Goal: Contribute content: Contribute content

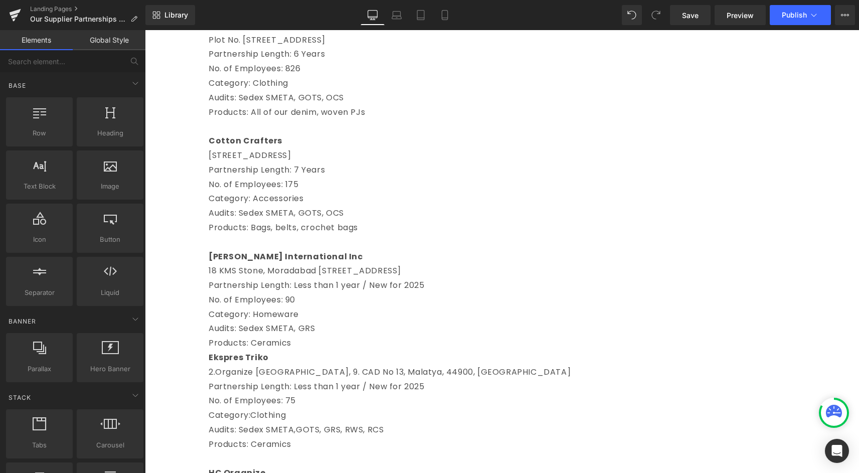
scroll to position [458, 0]
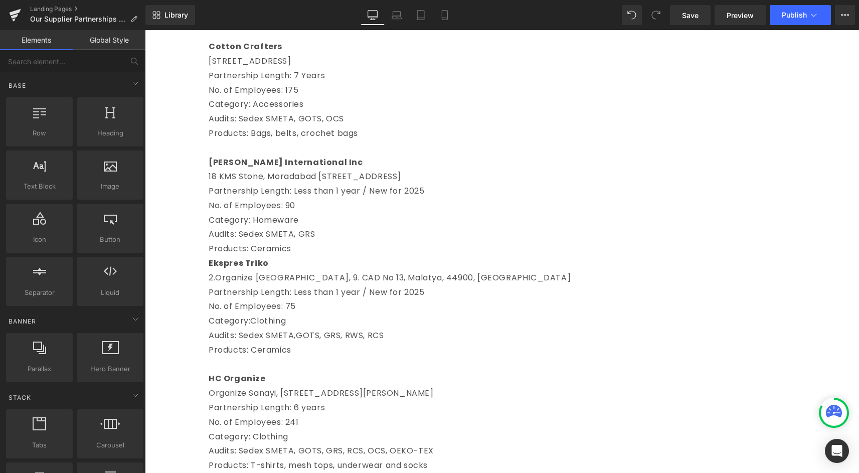
click at [145, 30] on div at bounding box center [145, 30] width 0 height 0
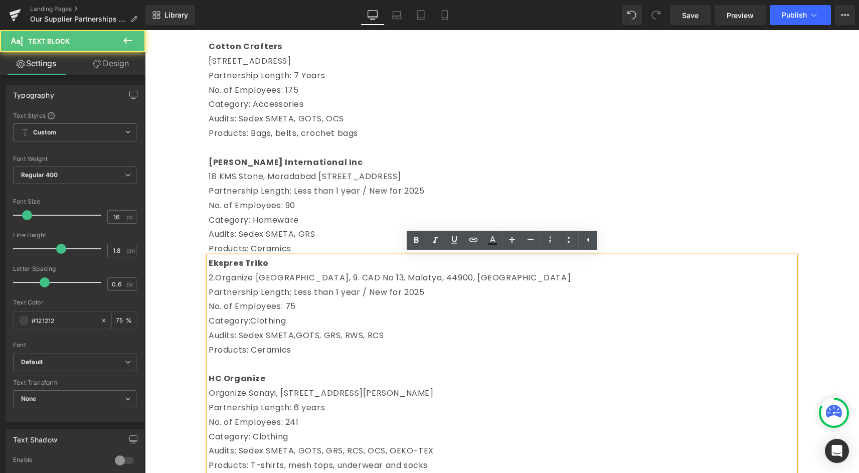
click at [285, 142] on p at bounding box center [502, 148] width 586 height 15
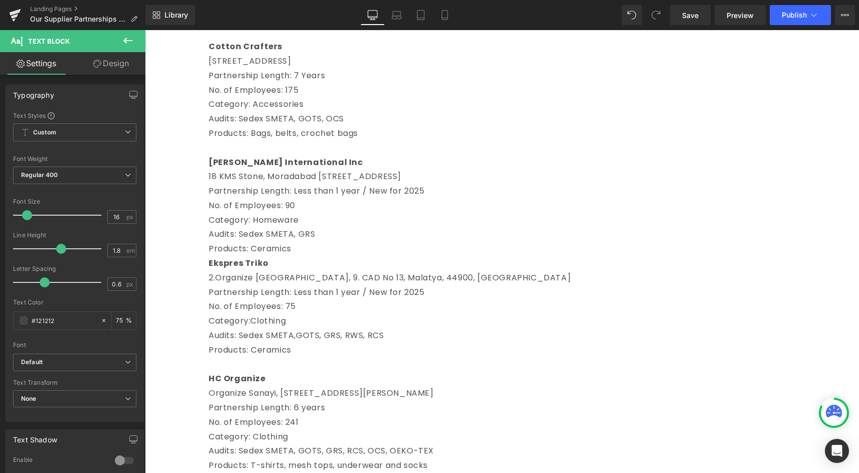
click at [124, 42] on icon at bounding box center [128, 41] width 12 height 12
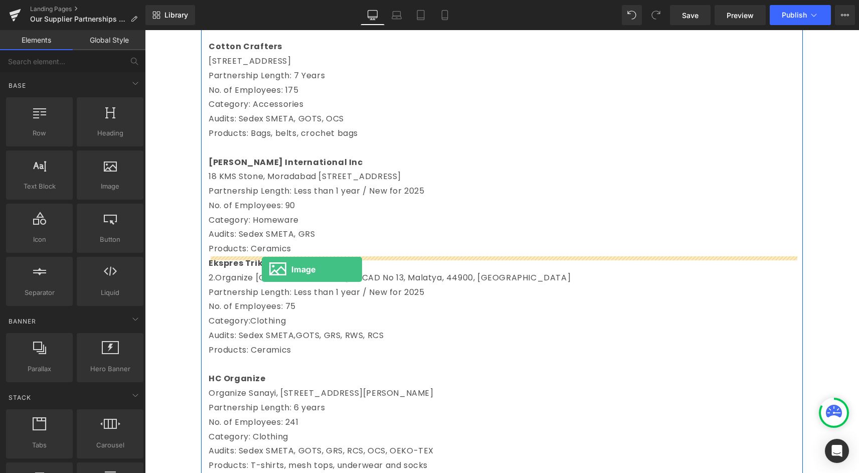
drag, startPoint x: 247, startPoint y: 196, endPoint x: 262, endPoint y: 269, distance: 74.2
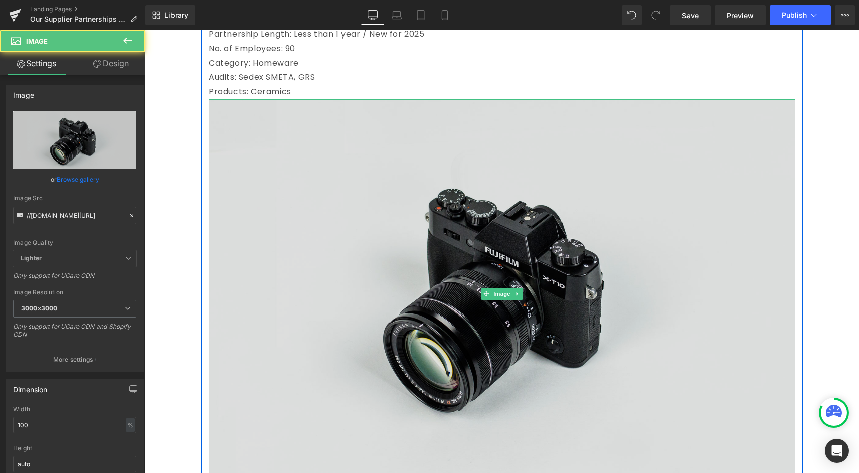
scroll to position [648, 0]
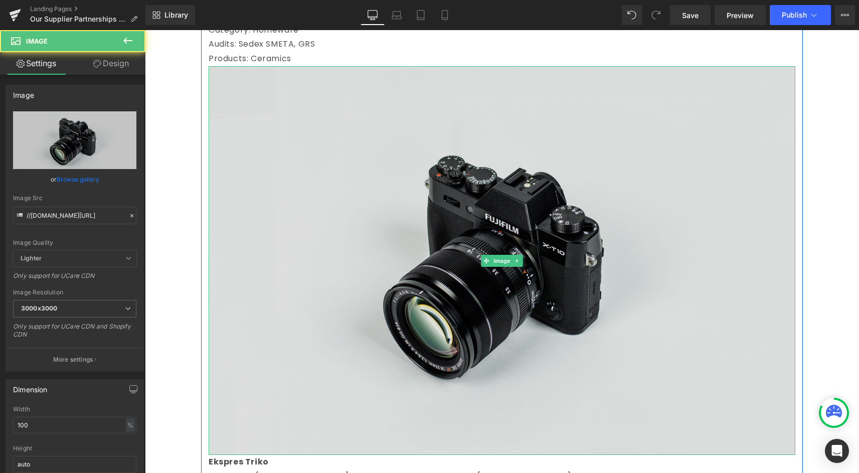
click at [353, 316] on img at bounding box center [502, 260] width 586 height 388
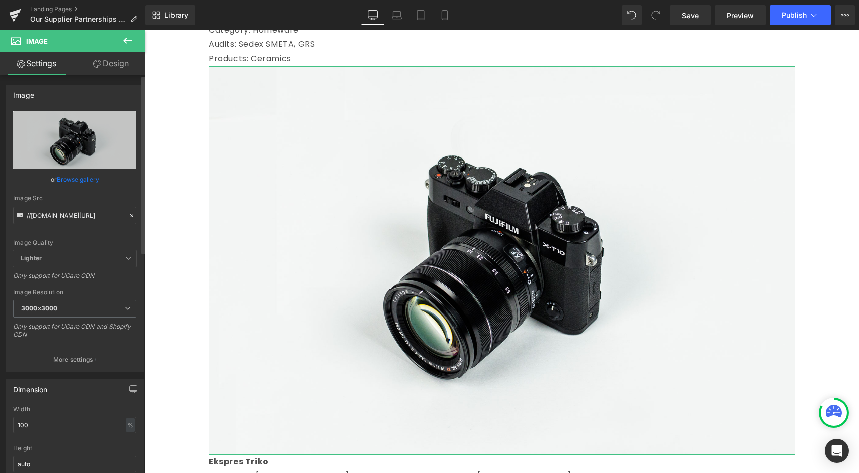
click at [66, 173] on link "Browse gallery" at bounding box center [78, 179] width 43 height 18
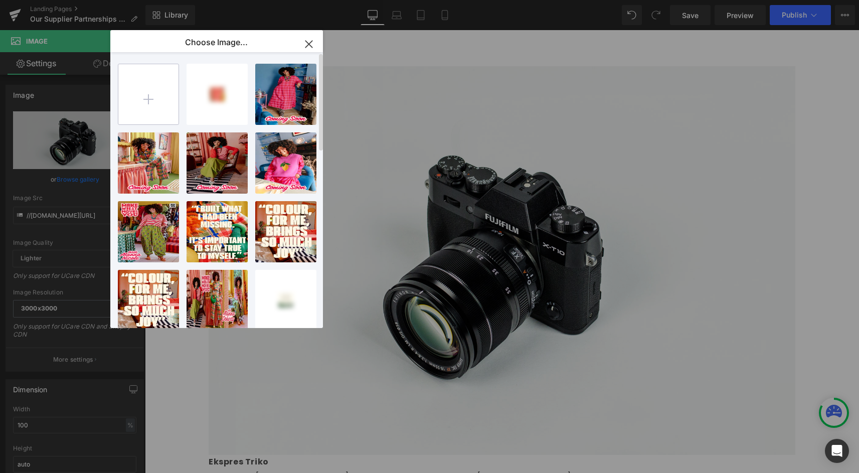
click at [159, 104] on input "file" at bounding box center [148, 94] width 60 height 60
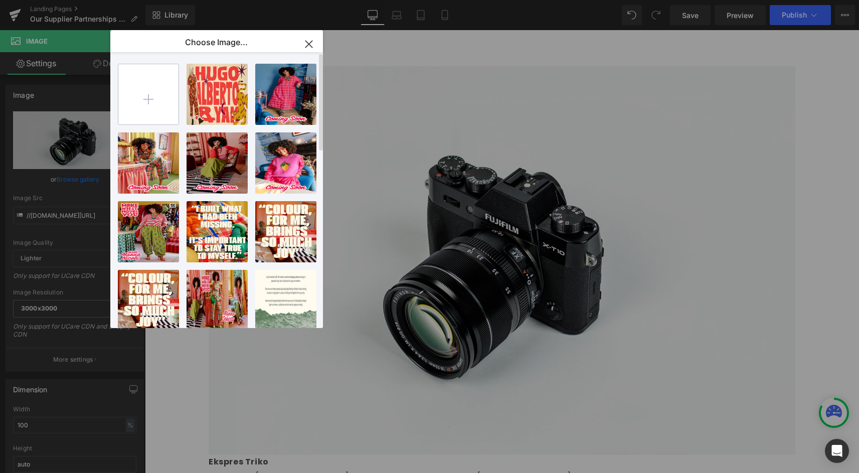
type input "C:\fakepath\SUPPLIER-01.jpg"
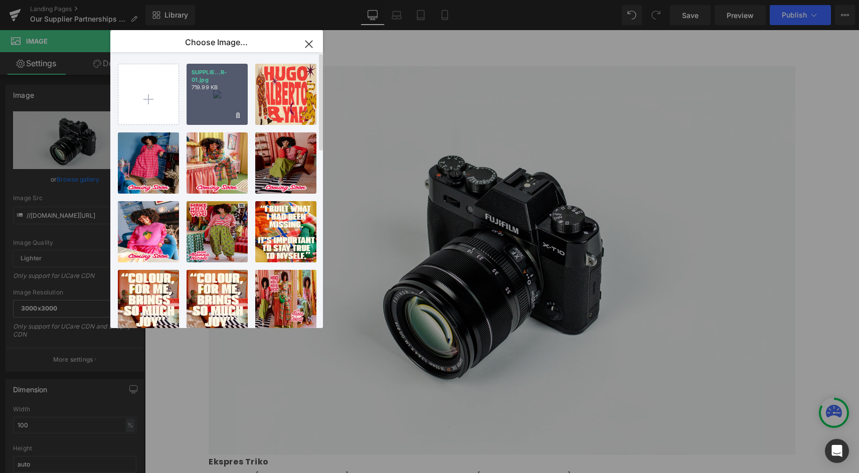
click at [211, 107] on div "SUPPLIE...R-01.jpg 719.99 KB" at bounding box center [216, 94] width 61 height 61
type input "[URL][DOMAIN_NAME]"
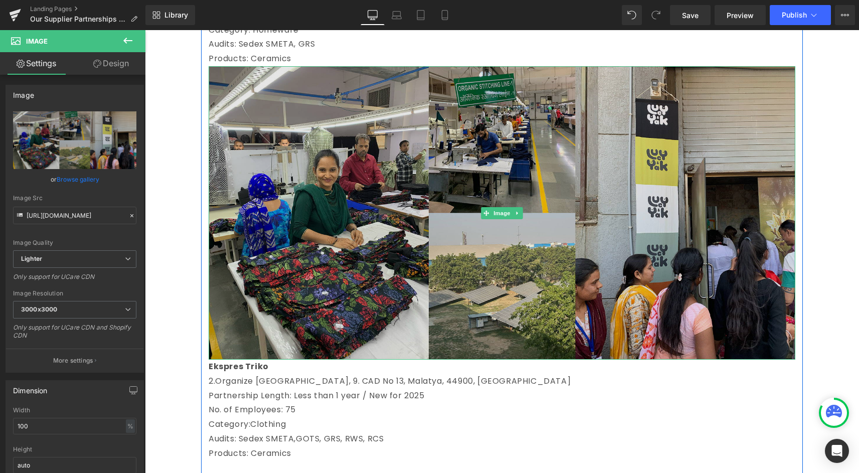
click at [433, 231] on img at bounding box center [502, 212] width 586 height 293
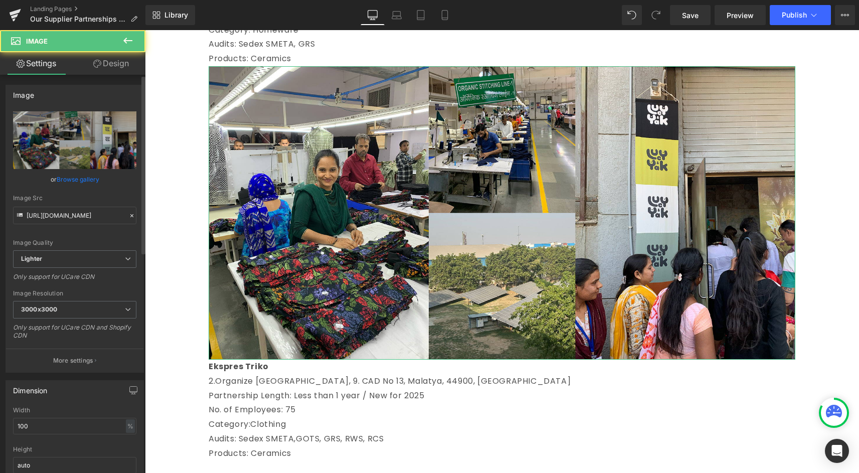
click at [66, 179] on link "Browse gallery" at bounding box center [78, 179] width 43 height 18
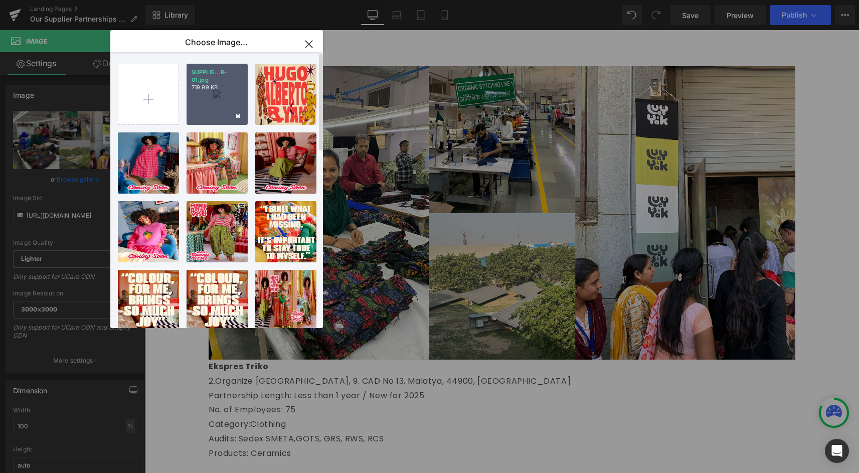
click at [206, 102] on div "SUPPLIE...R-01.jpg 719.99 KB" at bounding box center [216, 94] width 61 height 61
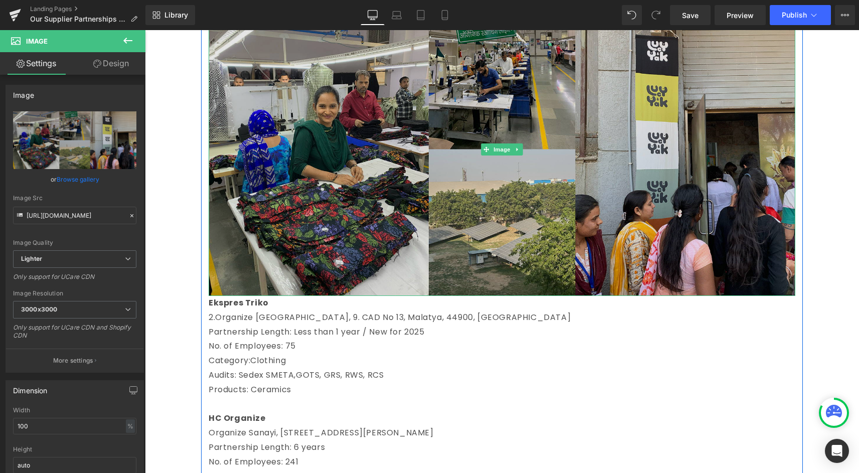
scroll to position [720, 0]
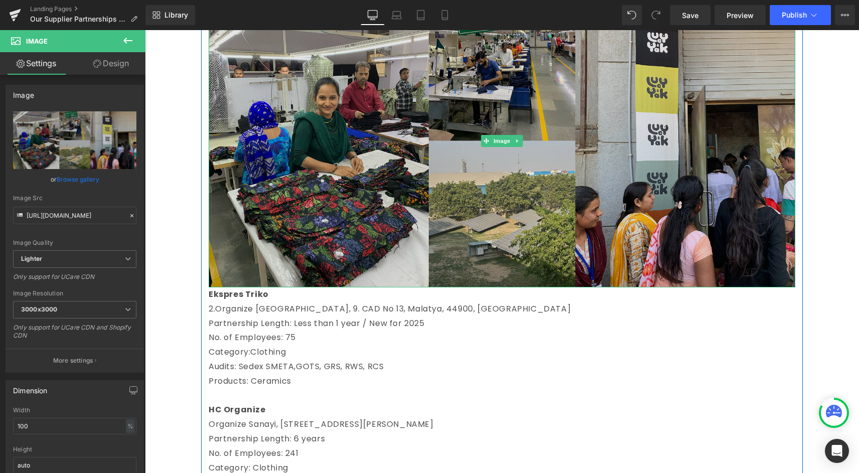
click at [270, 235] on img at bounding box center [502, 140] width 586 height 293
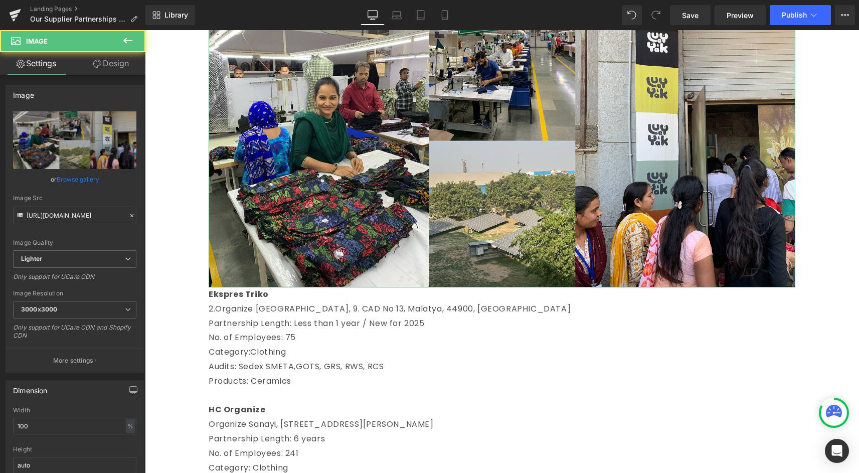
click at [113, 62] on link "Design" at bounding box center [111, 63] width 73 height 23
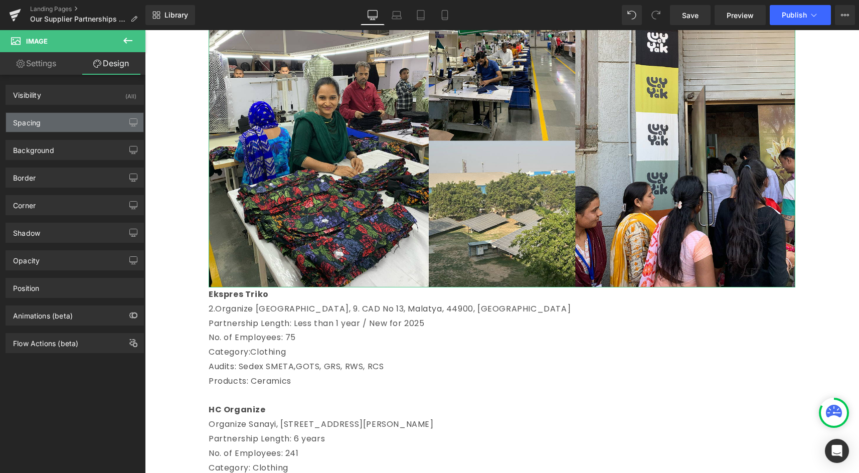
click at [65, 126] on div "Spacing" at bounding box center [74, 122] width 137 height 19
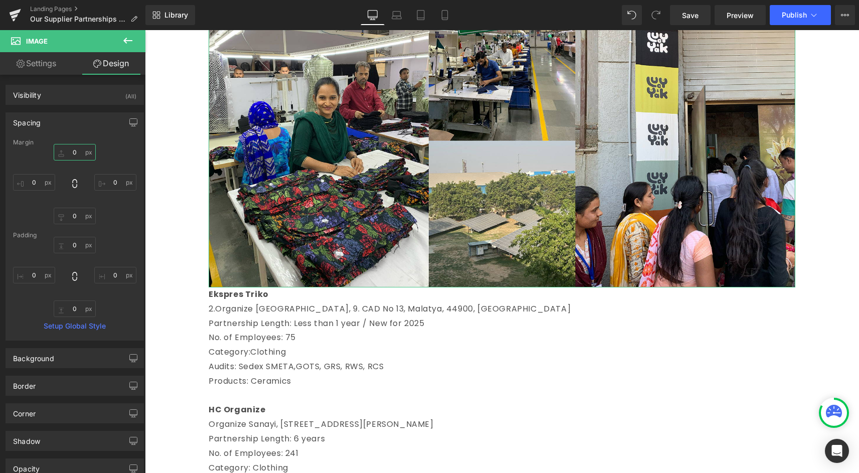
click at [73, 151] on input "0" at bounding box center [75, 152] width 42 height 17
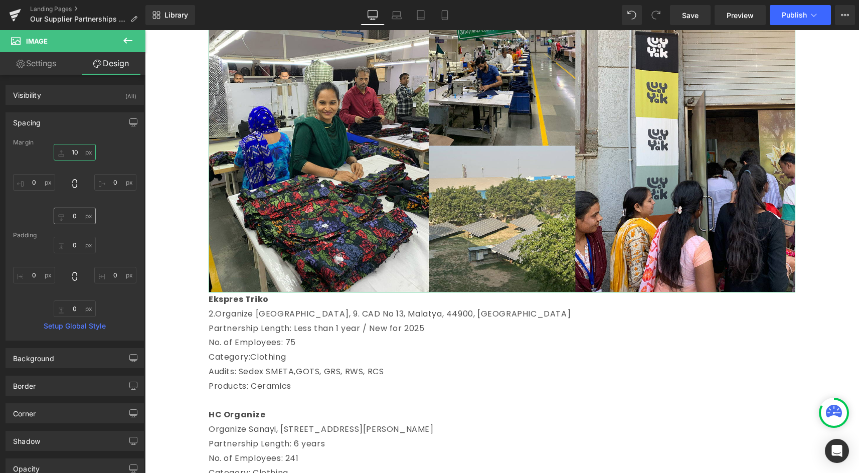
type input "10"
click at [67, 216] on input "0" at bounding box center [75, 216] width 42 height 17
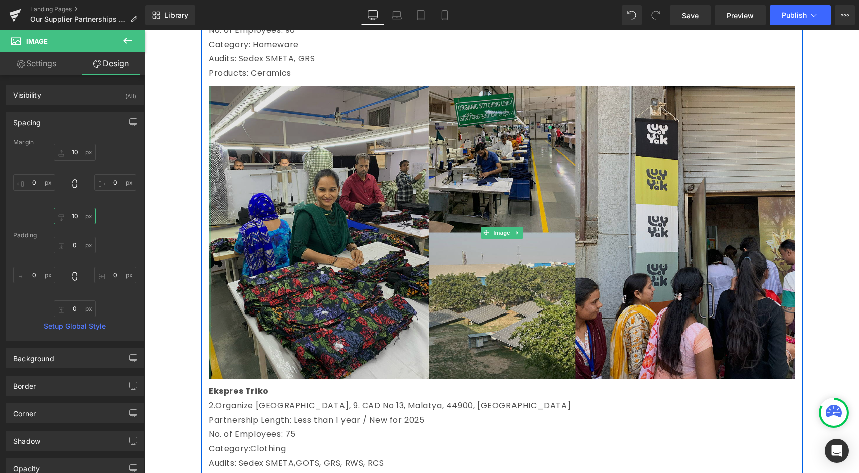
scroll to position [637, 0]
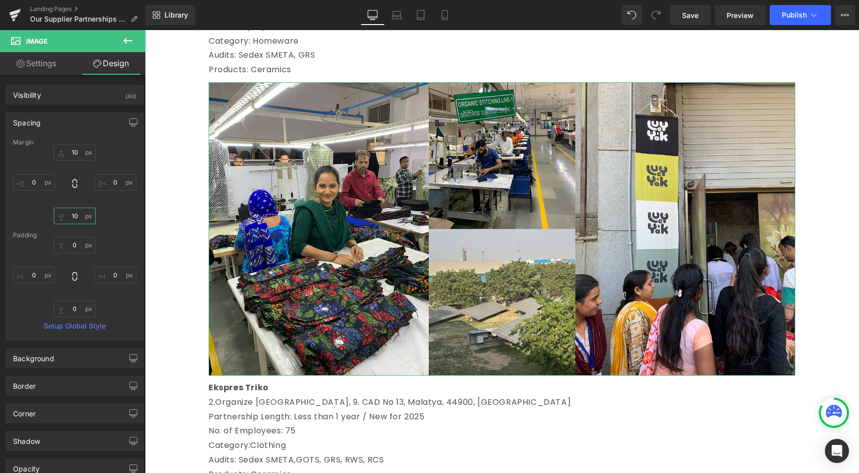
type input "1"
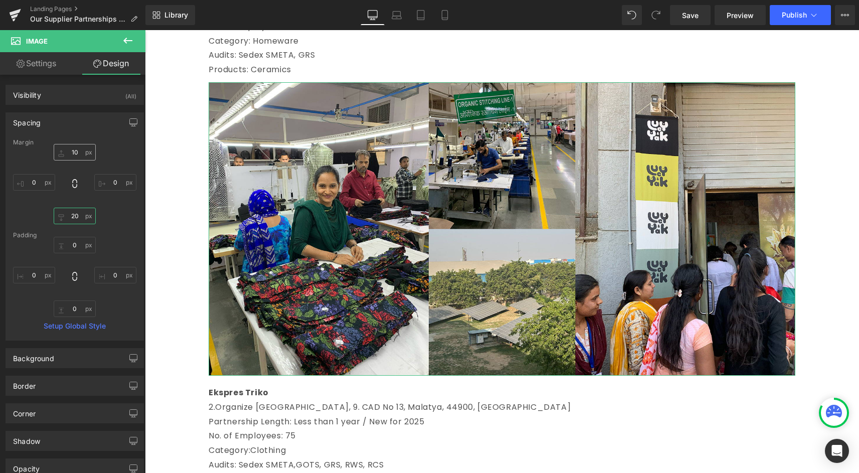
type input "20"
click at [73, 149] on input "10" at bounding box center [75, 152] width 42 height 17
type input "20"
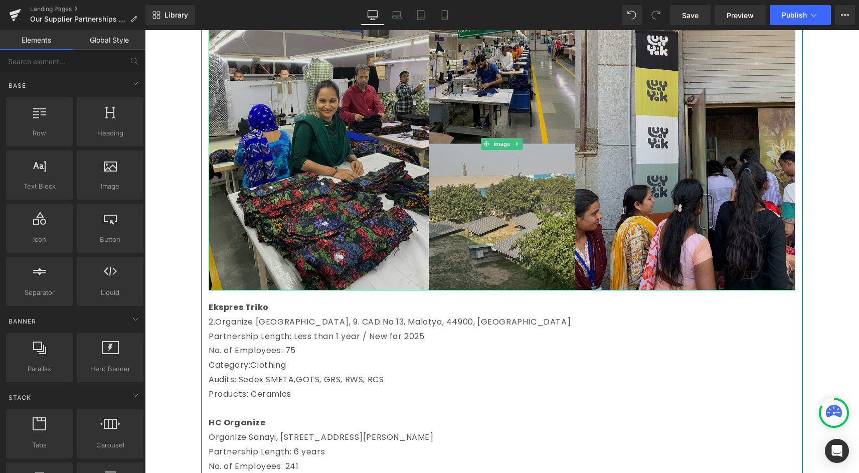
scroll to position [733, 0]
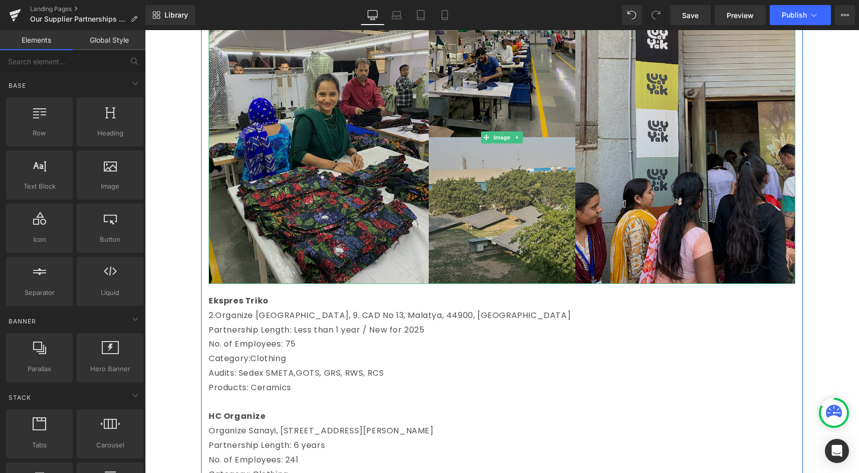
click at [233, 255] on img at bounding box center [502, 136] width 586 height 293
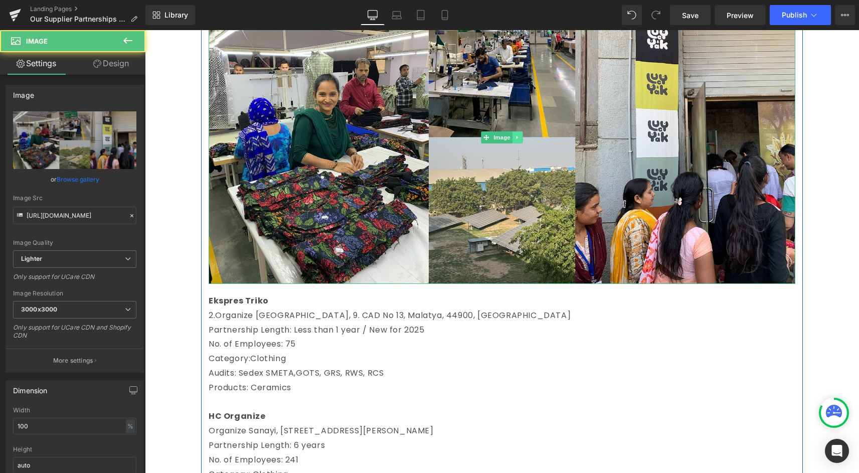
click at [517, 140] on link at bounding box center [517, 137] width 11 height 12
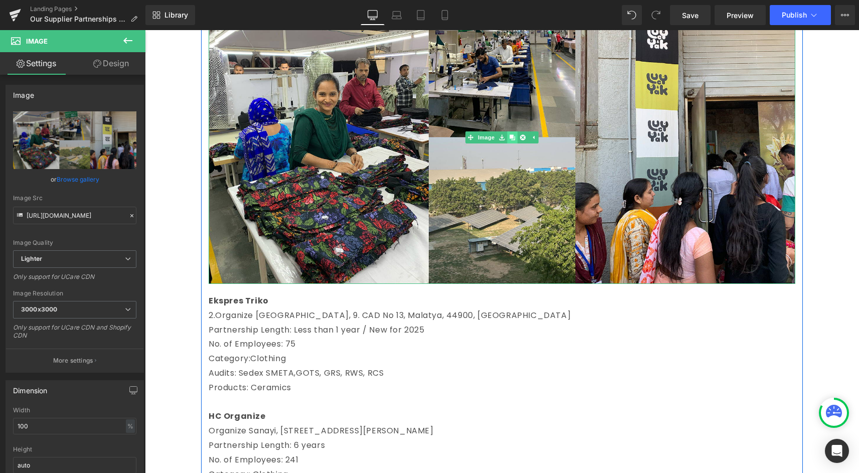
click at [510, 133] on link at bounding box center [512, 137] width 11 height 12
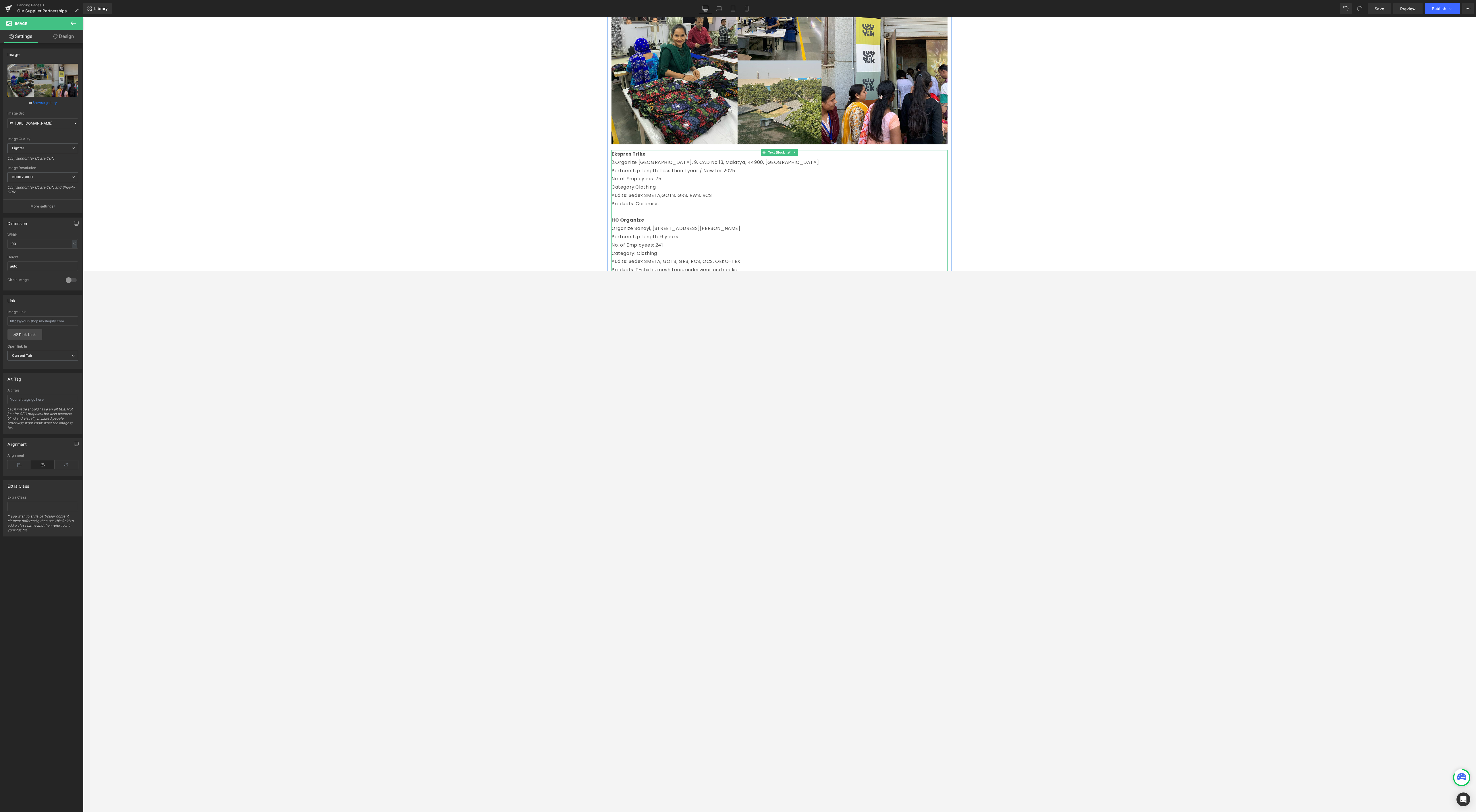
scroll to position [577, 0]
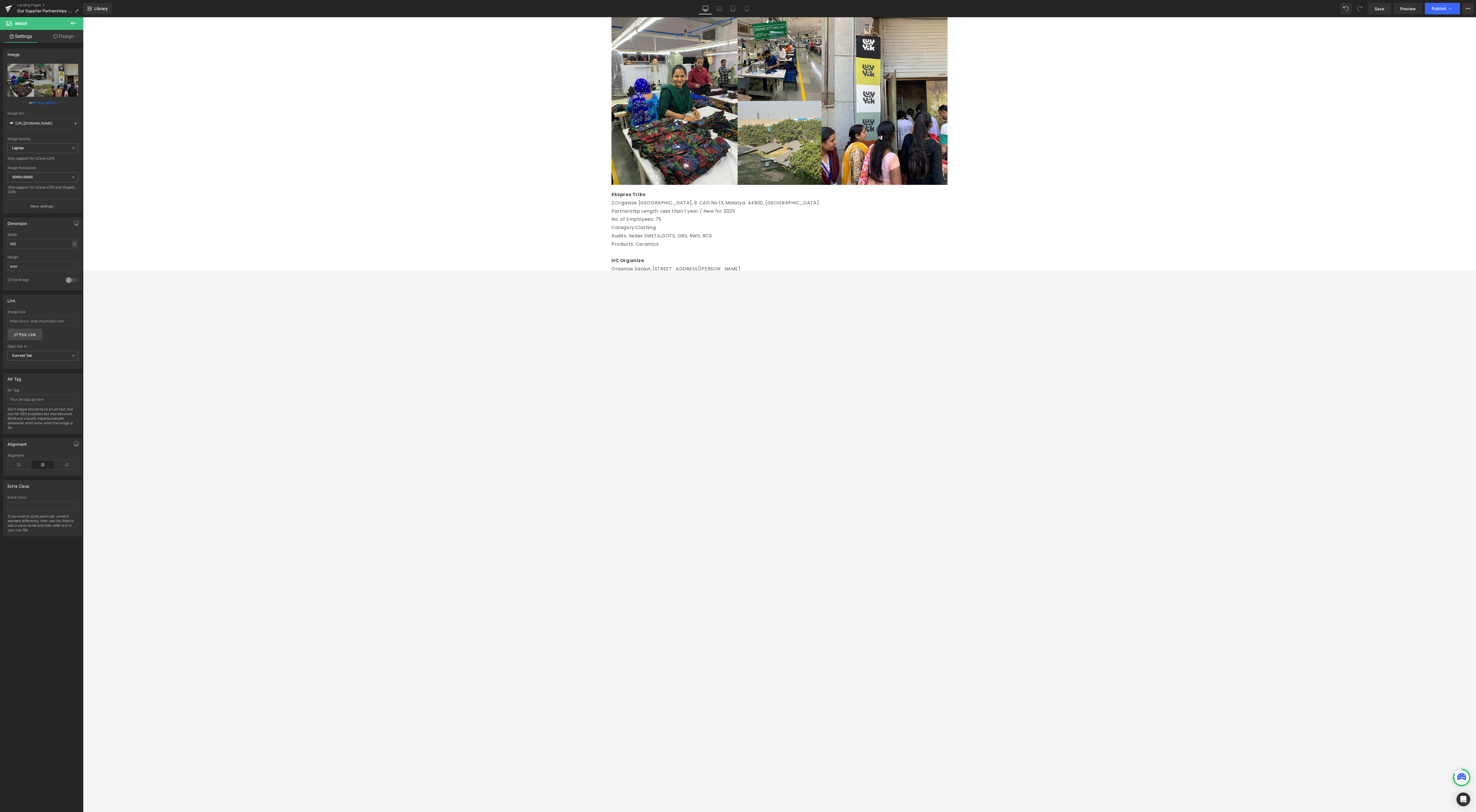
click at [492, 1] on div "Library Desktop Desktop Laptop Tablet Mobile Save Preview Publish Scheduled Vie…" at bounding box center [779, 9] width 1393 height 17
click at [492, 5] on link "Mobile" at bounding box center [747, 9] width 14 height 11
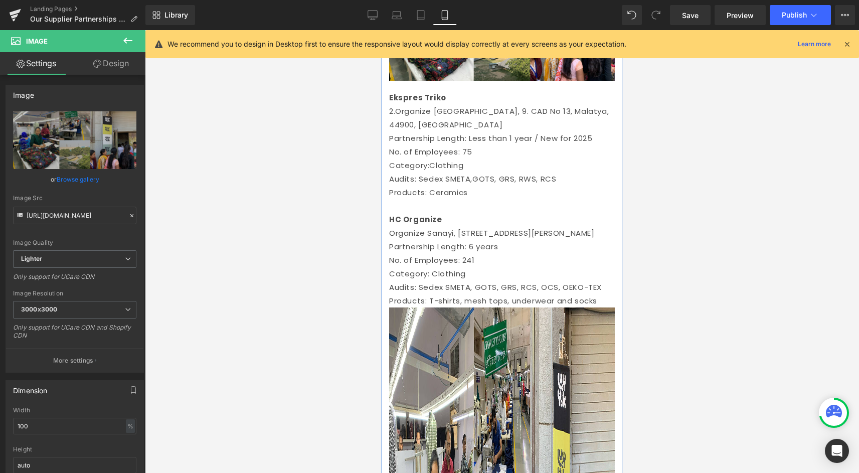
scroll to position [878, 0]
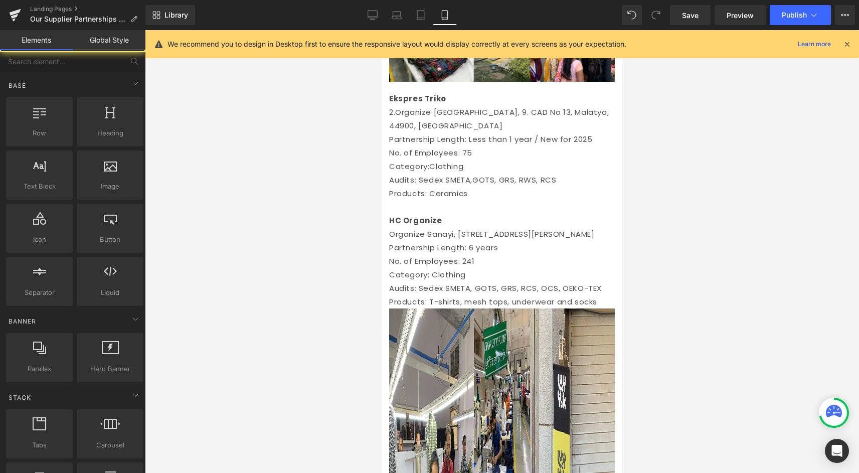
click at [316, 398] on div at bounding box center [502, 251] width 714 height 443
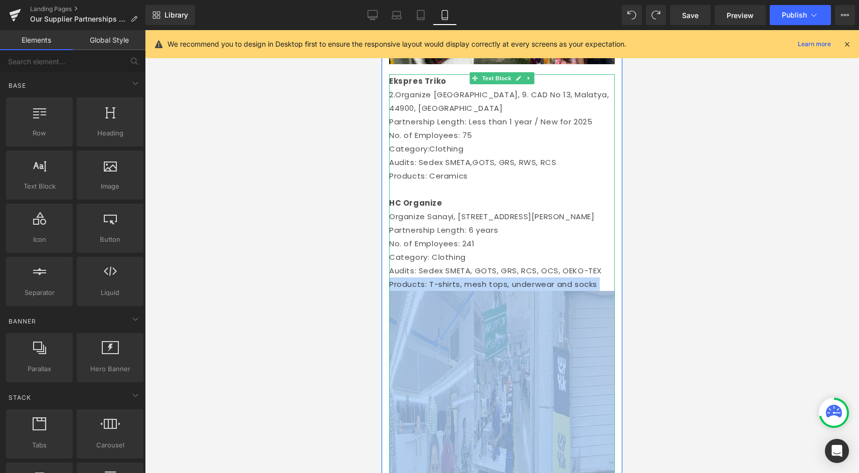
scroll to position [754, 0]
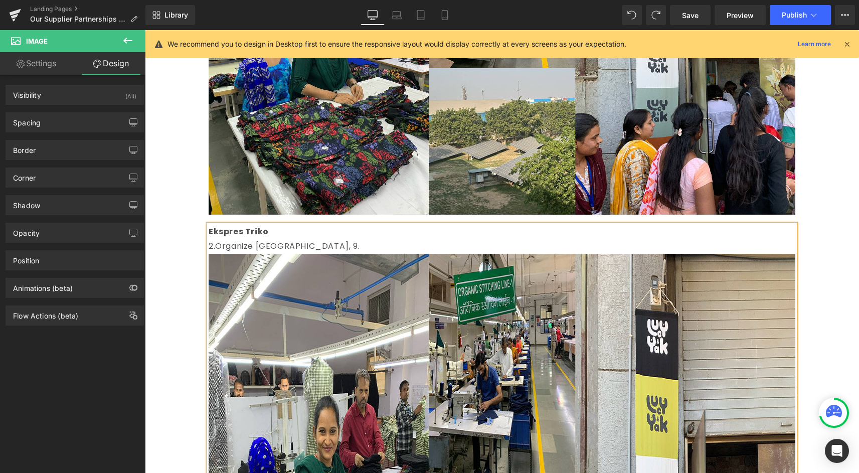
scroll to position [801, 0]
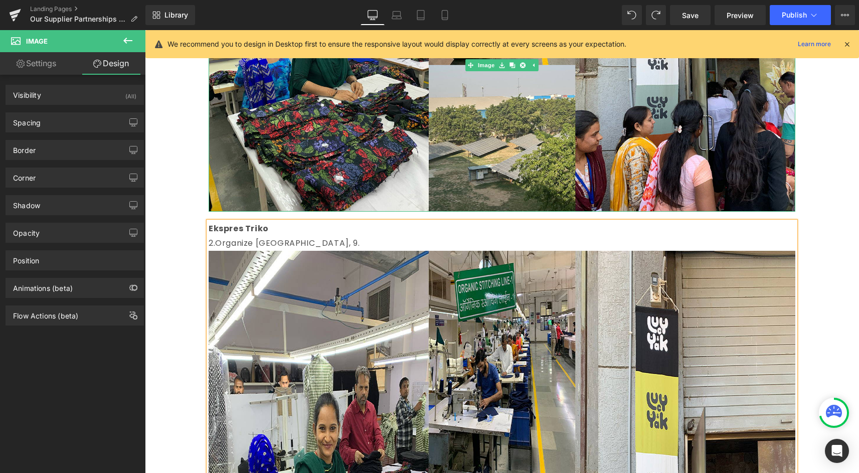
click at [350, 175] on img at bounding box center [502, 64] width 586 height 293
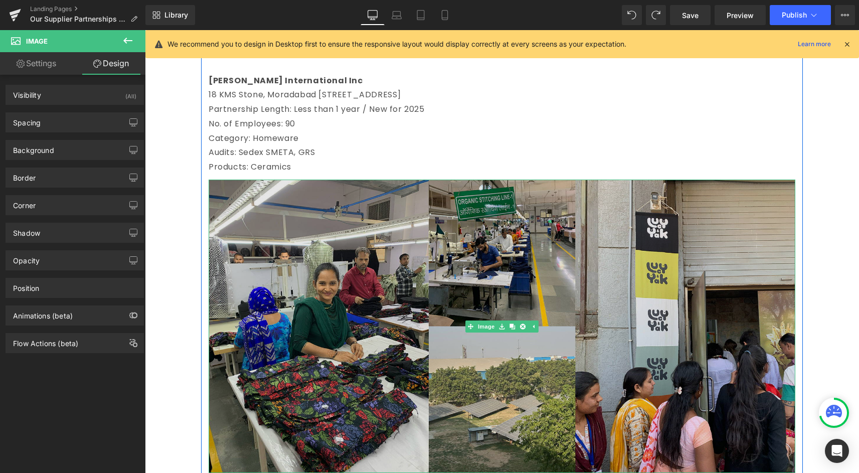
click at [330, 202] on img at bounding box center [502, 325] width 586 height 293
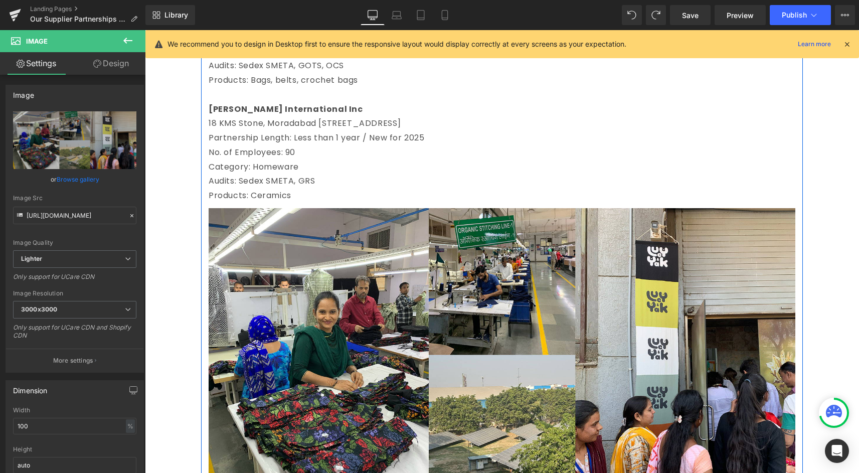
scroll to position [725, 0]
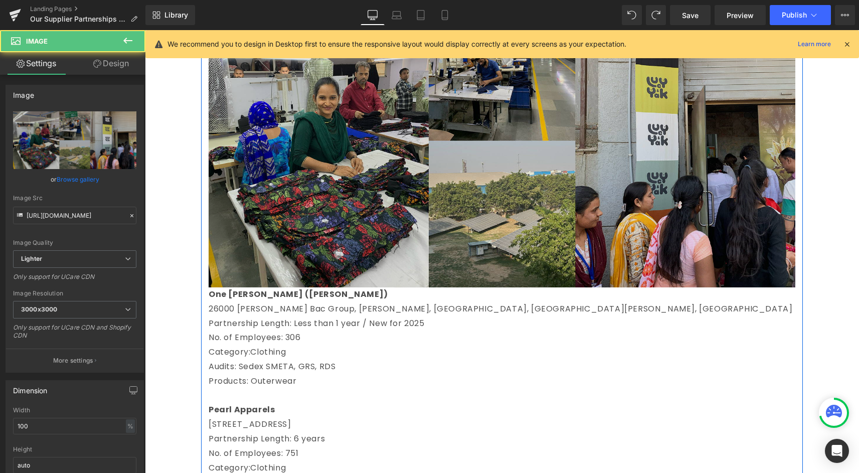
click at [270, 171] on img at bounding box center [502, 140] width 586 height 293
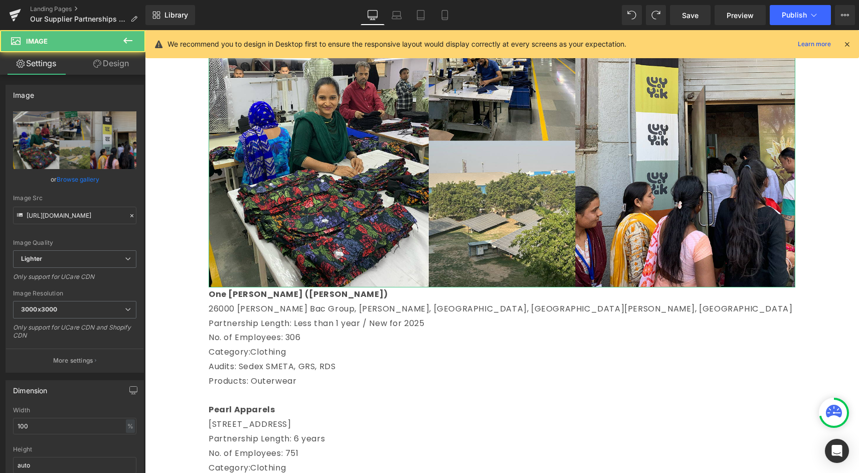
click at [108, 56] on link "Design" at bounding box center [111, 63] width 73 height 23
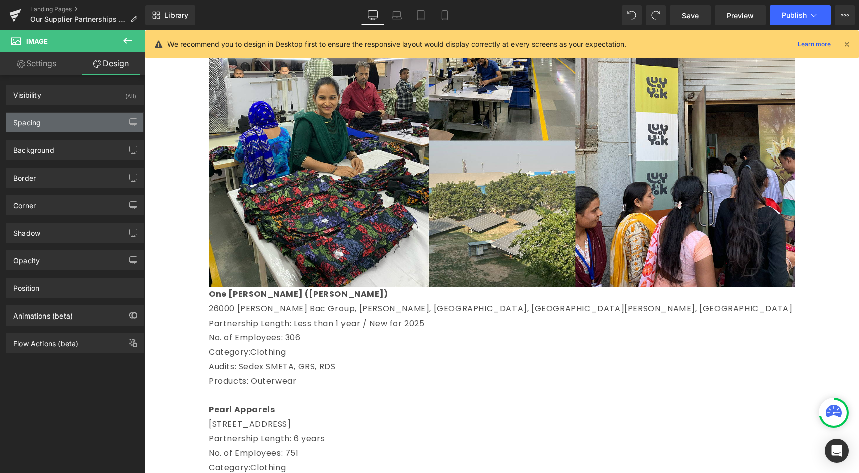
click at [41, 131] on div "Spacing" at bounding box center [74, 122] width 137 height 19
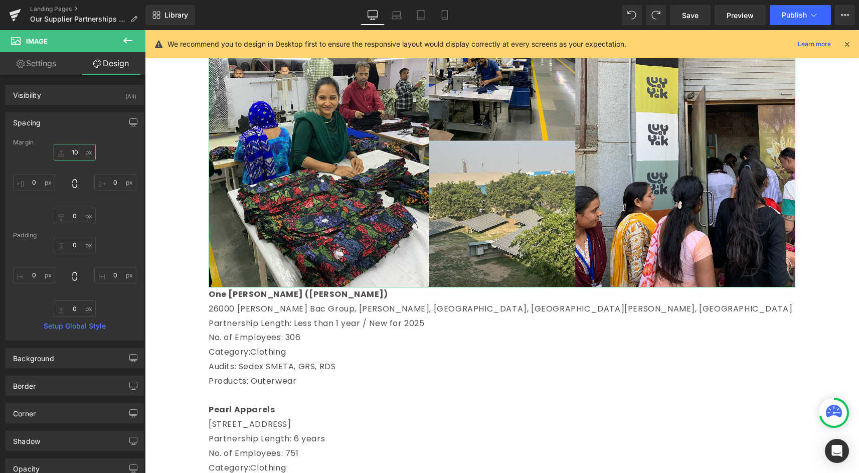
click at [78, 150] on input "10" at bounding box center [75, 152] width 42 height 17
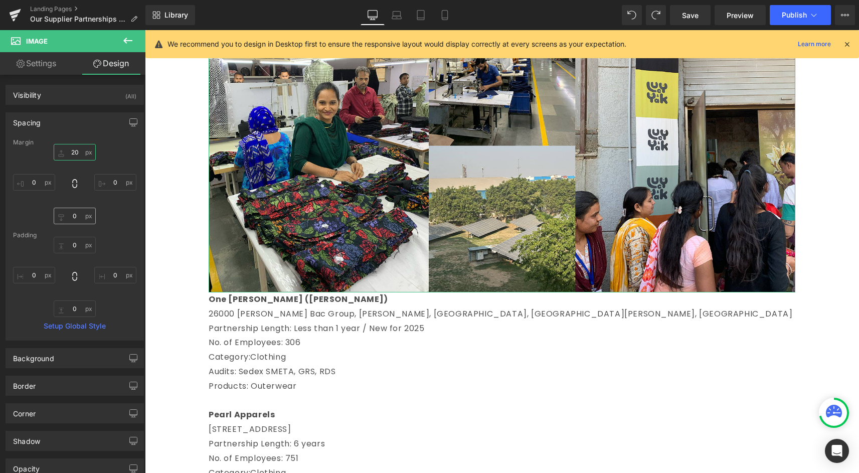
type input "20"
click at [73, 212] on input "0" at bounding box center [75, 216] width 42 height 17
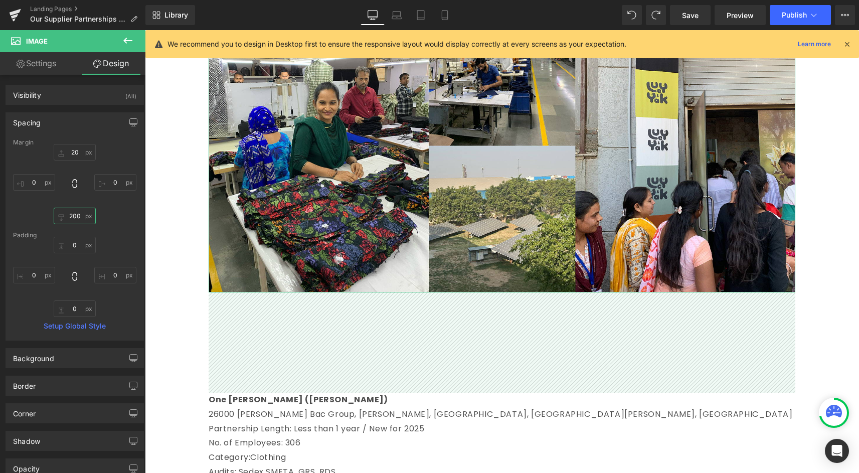
type input "20"
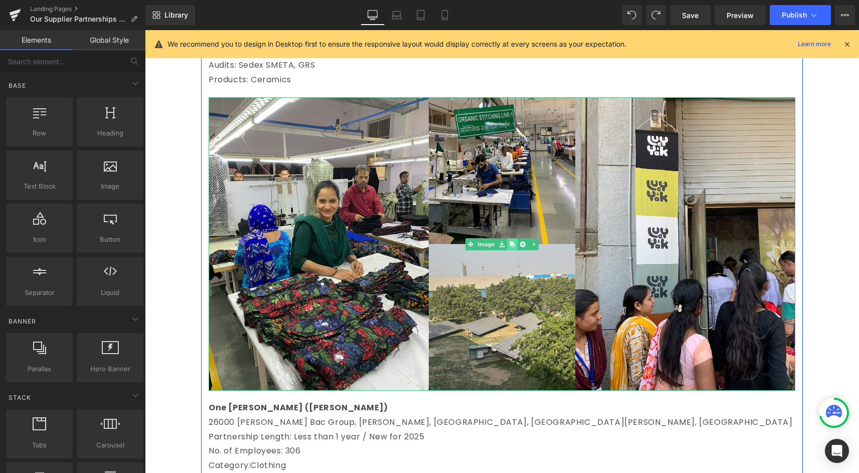
click at [513, 241] on icon at bounding box center [512, 244] width 6 height 6
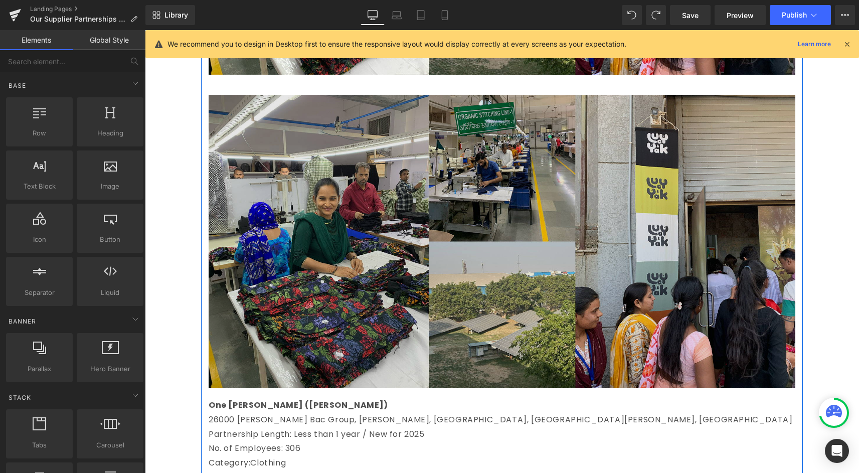
scroll to position [967, 0]
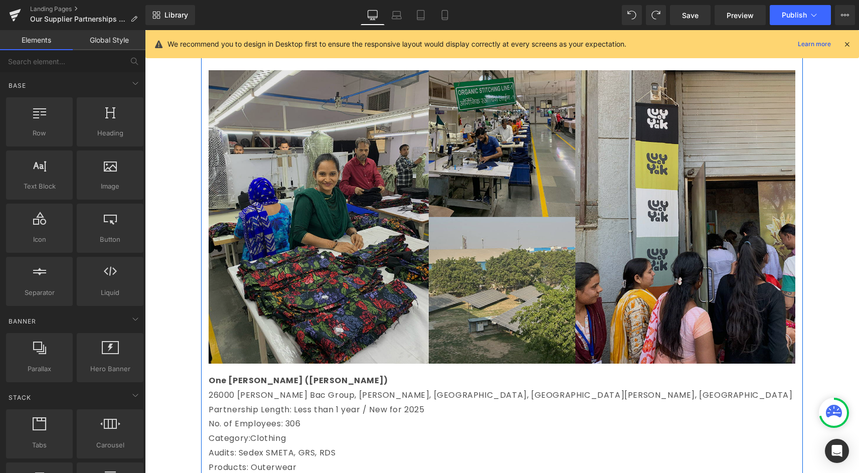
click at [471, 139] on img at bounding box center [502, 216] width 586 height 293
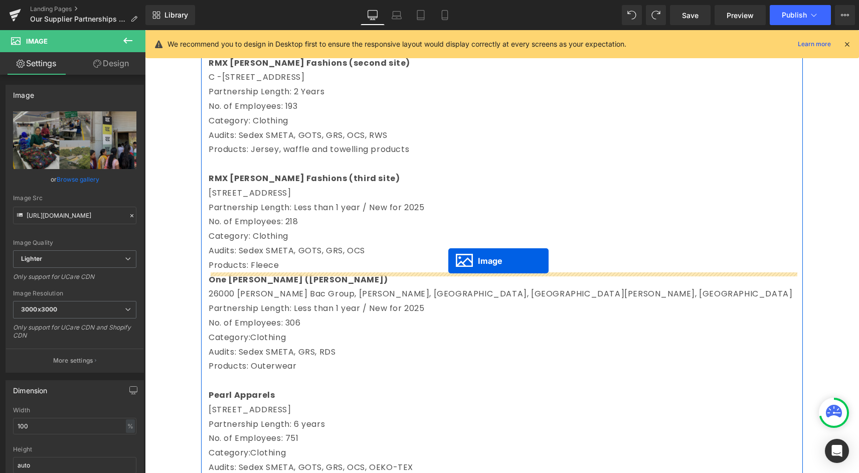
drag, startPoint x: 487, startPoint y: 214, endPoint x: 448, endPoint y: 261, distance: 60.5
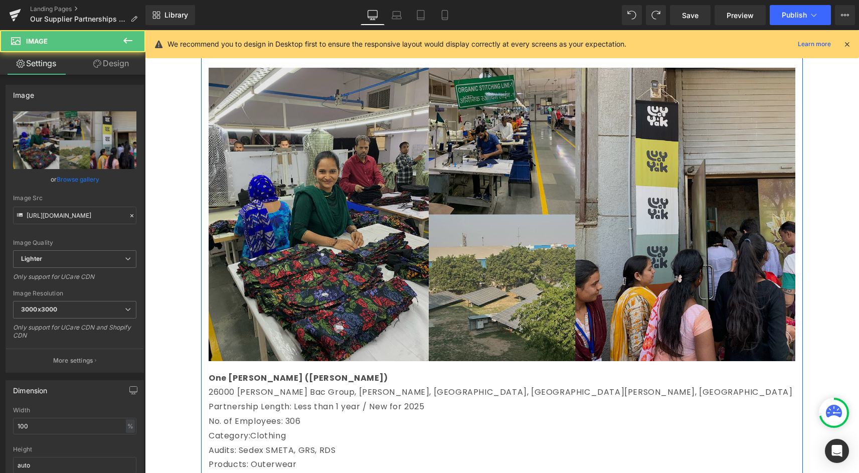
scroll to position [1743, 0]
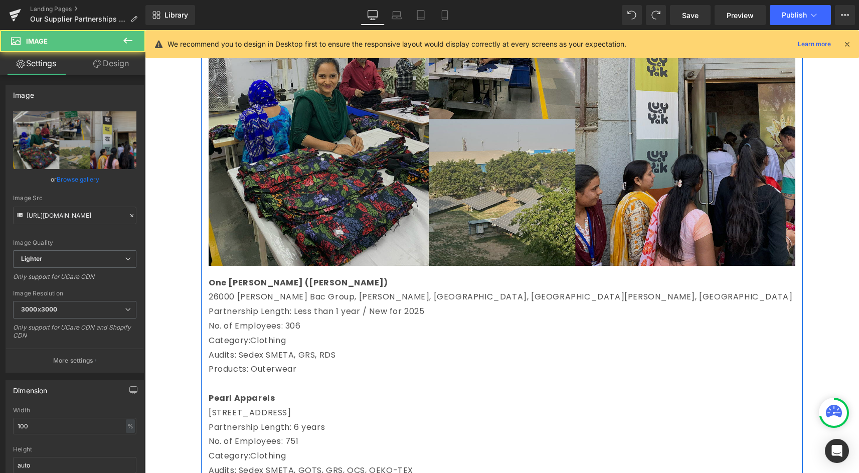
click at [401, 353] on p "Audits: Sedex SMETA, GRS, RDS" at bounding box center [502, 355] width 586 height 15
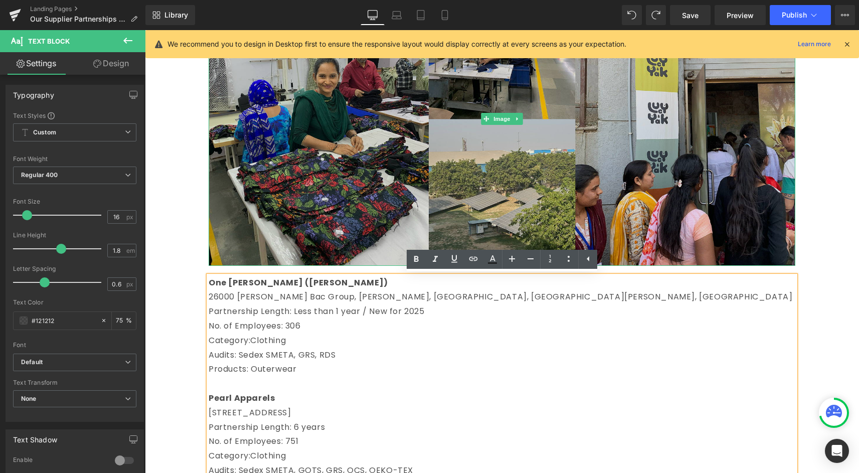
click at [393, 215] on img at bounding box center [502, 118] width 586 height 293
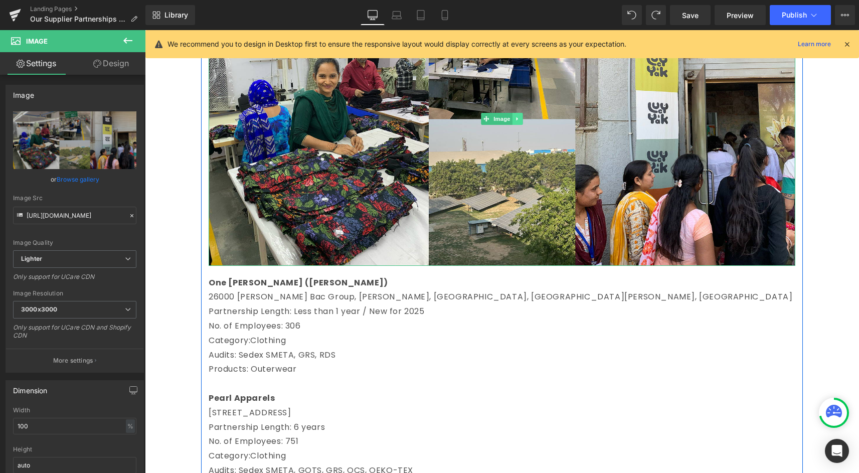
click at [518, 117] on icon at bounding box center [518, 119] width 6 height 6
click at [513, 114] on link at bounding box center [512, 119] width 11 height 12
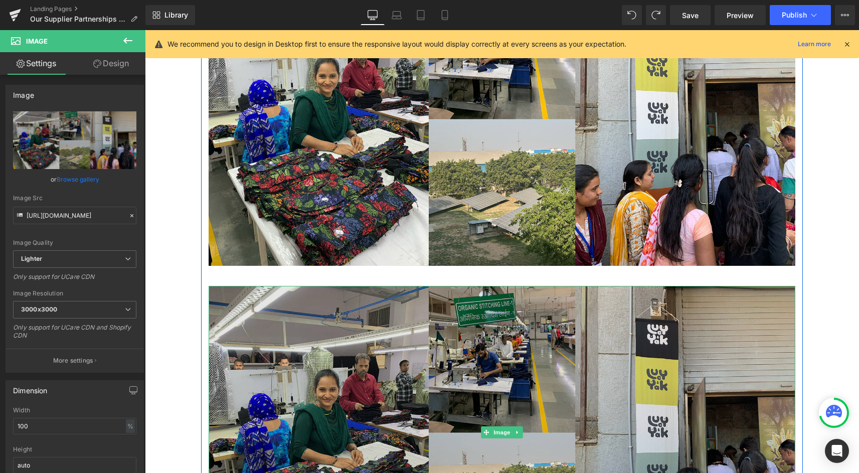
click at [438, 288] on img at bounding box center [502, 432] width 586 height 293
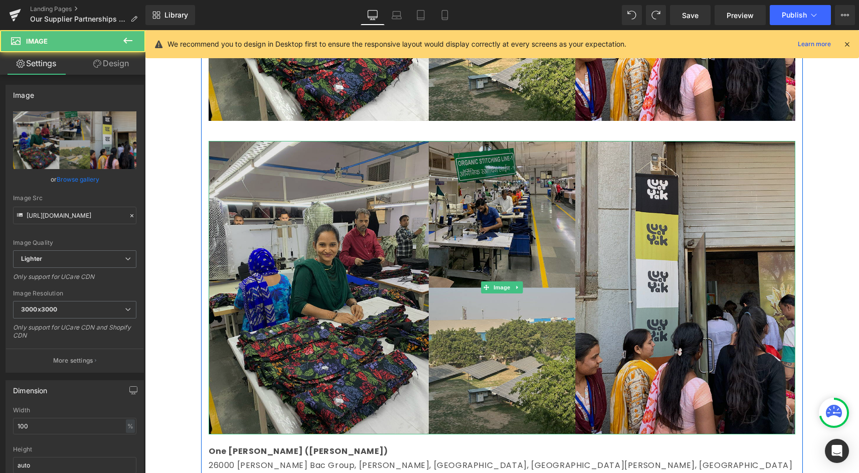
scroll to position [1958, 0]
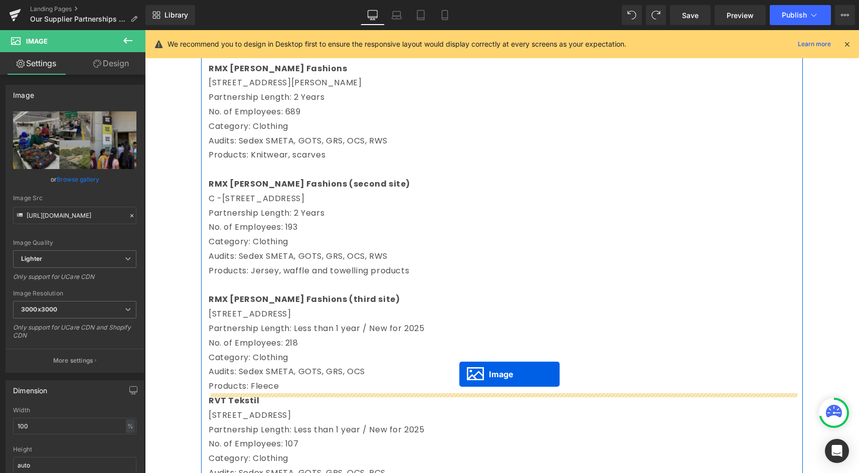
drag, startPoint x: 487, startPoint y: 217, endPoint x: 459, endPoint y: 373, distance: 158.9
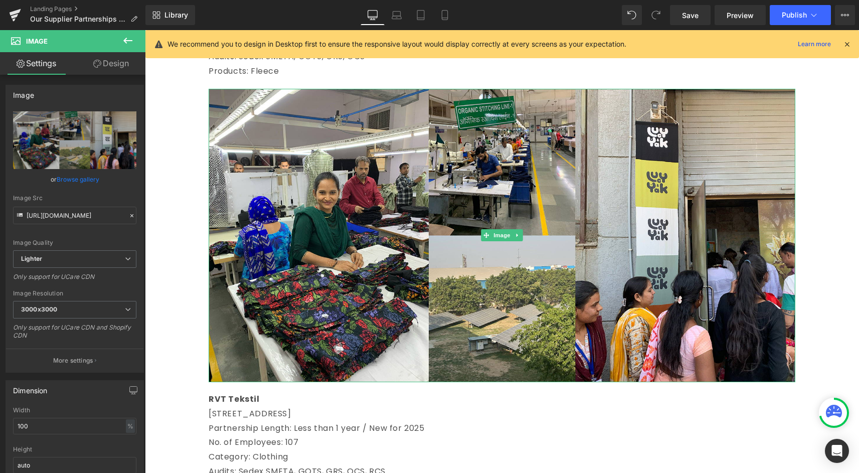
scroll to position [2598, 0]
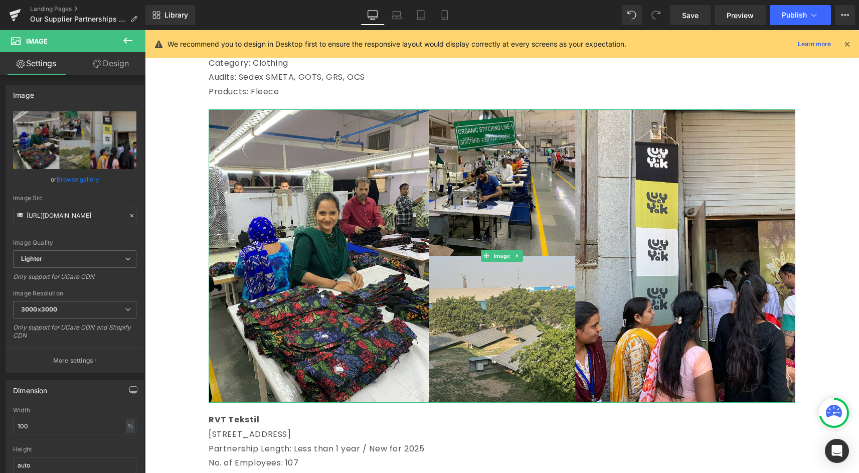
click at [459, 356] on img at bounding box center [502, 255] width 586 height 293
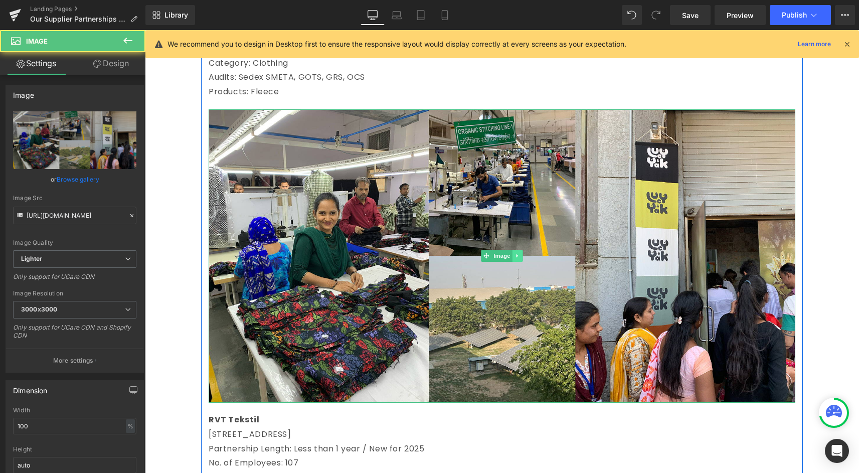
click at [518, 258] on icon at bounding box center [518, 256] width 6 height 6
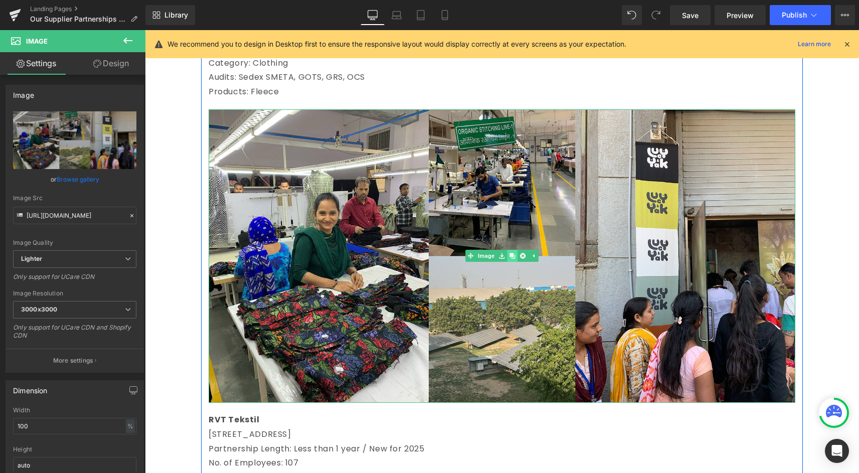
click at [513, 258] on icon at bounding box center [512, 256] width 6 height 6
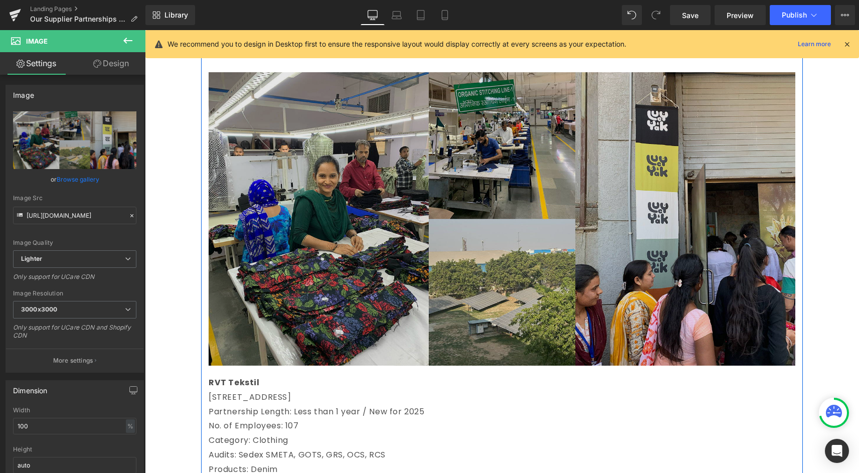
scroll to position [2950, 0]
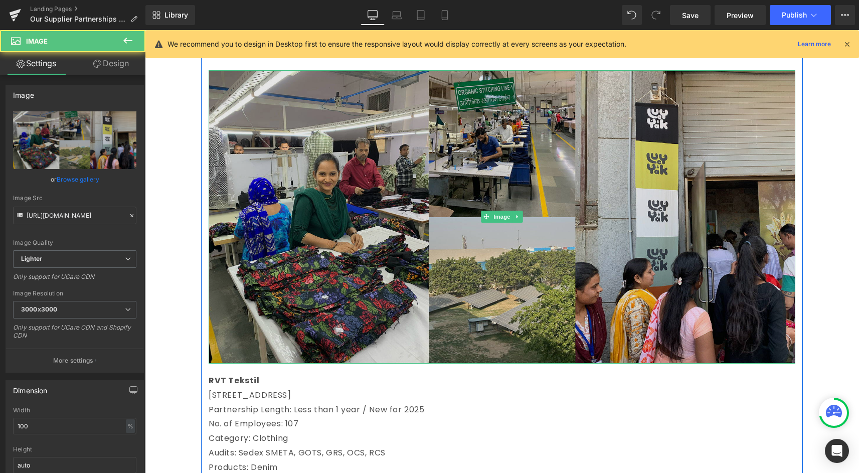
click at [435, 303] on img at bounding box center [502, 216] width 586 height 293
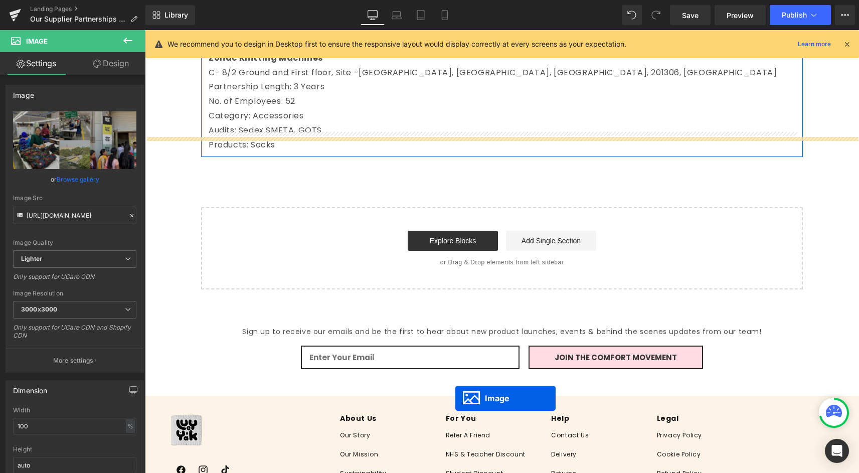
scroll to position [3602, 0]
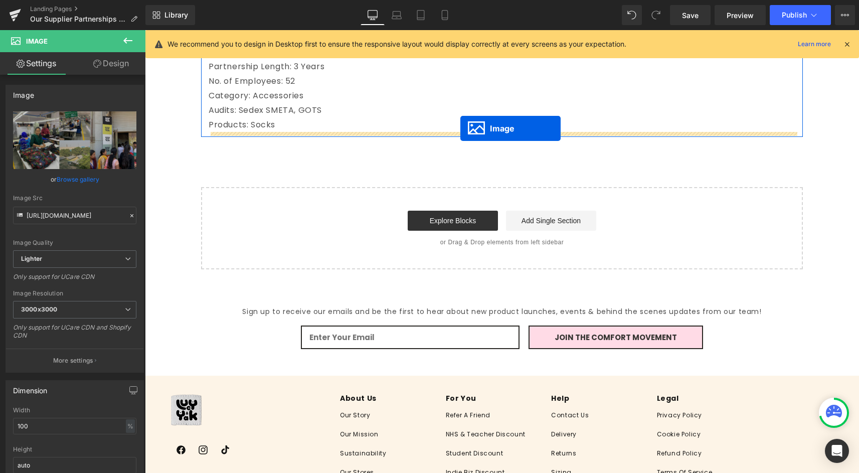
drag, startPoint x: 487, startPoint y: 213, endPoint x: 460, endPoint y: 129, distance: 88.5
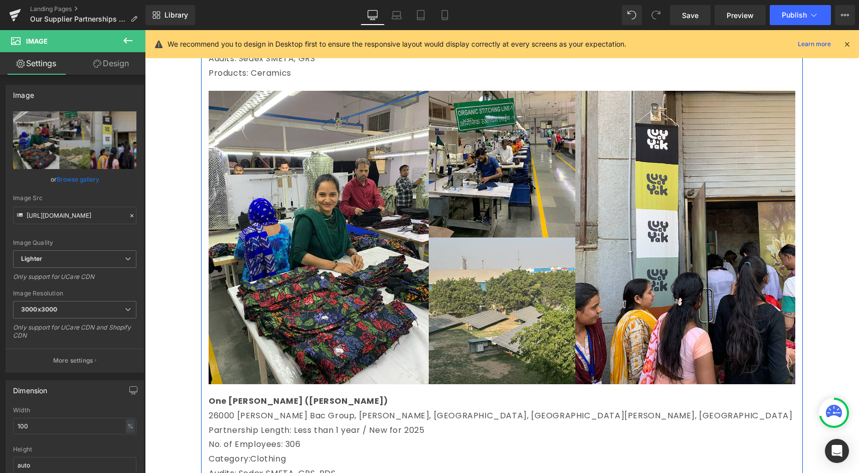
scroll to position [637, 0]
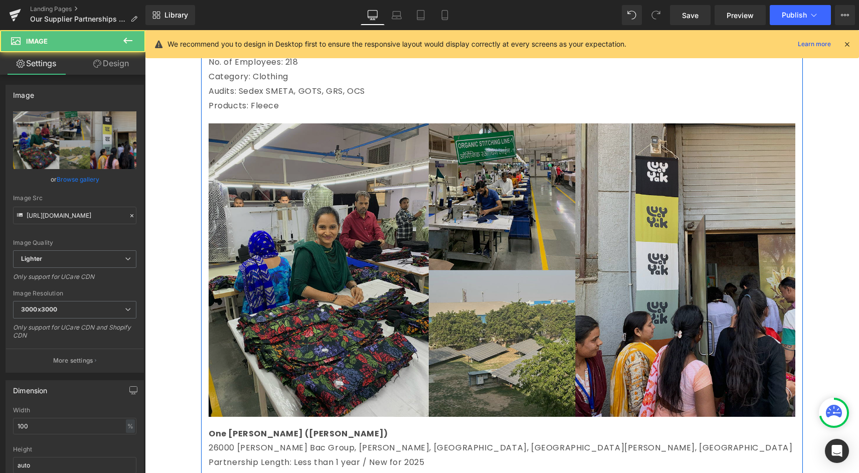
click at [245, 300] on img at bounding box center [502, 269] width 586 height 293
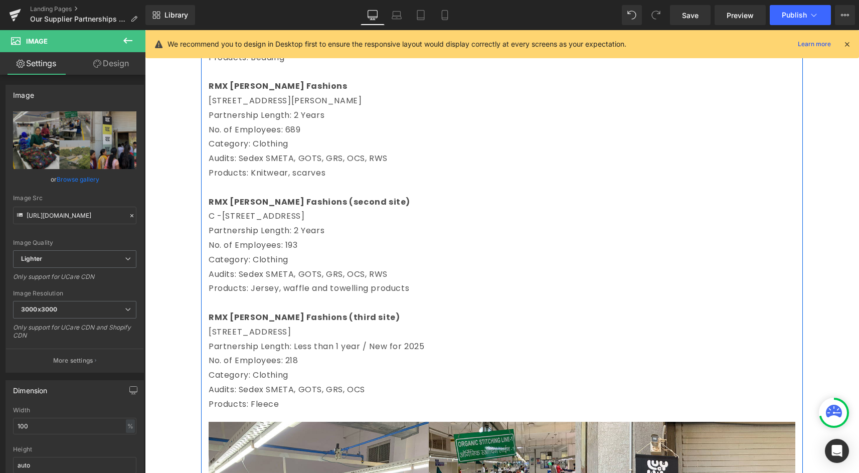
scroll to position [1400, 0]
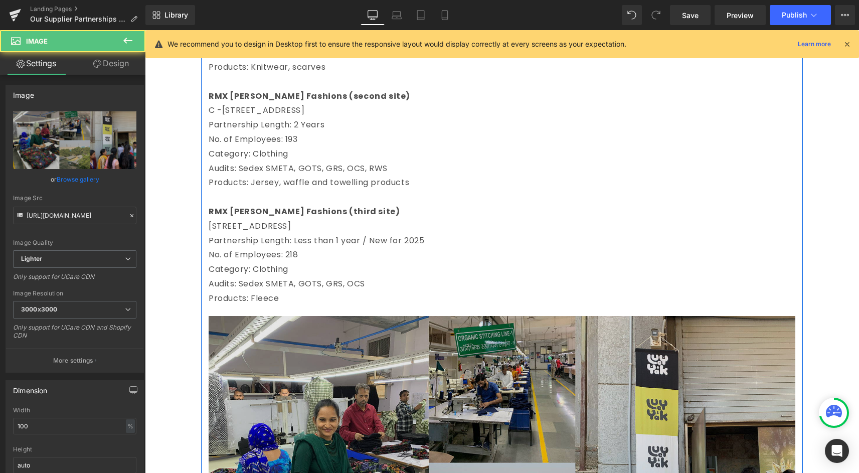
click at [297, 355] on img at bounding box center [502, 462] width 586 height 293
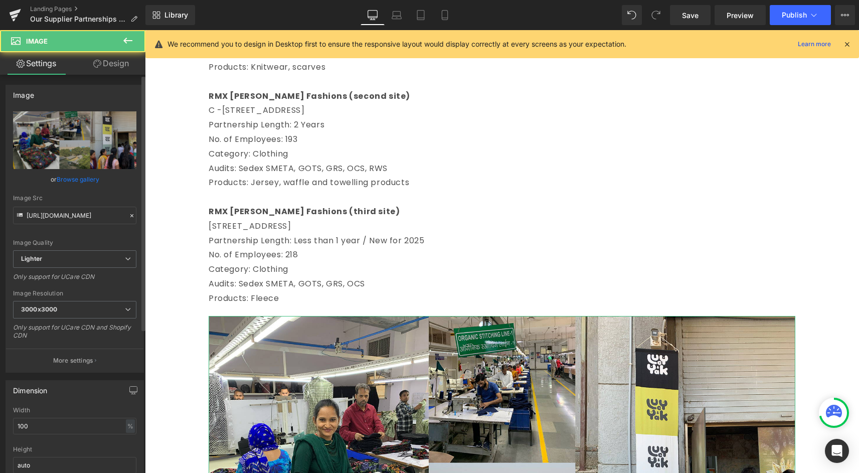
click at [90, 184] on link "Browse gallery" at bounding box center [78, 179] width 43 height 18
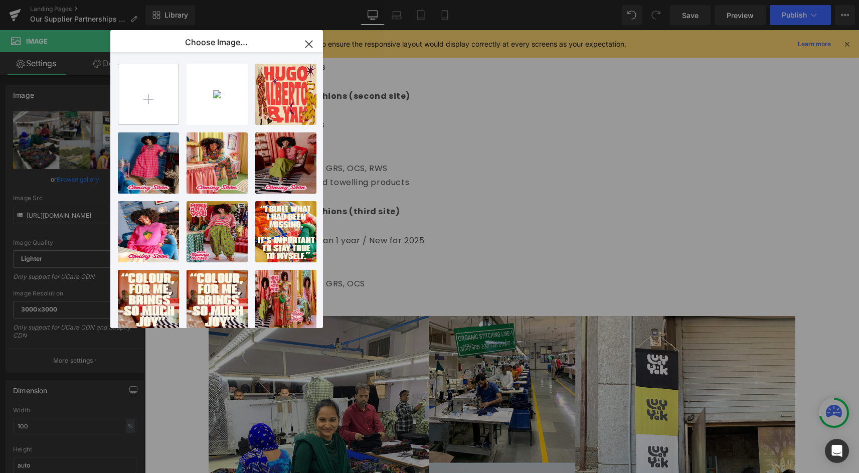
click at [144, 95] on input "file" at bounding box center [148, 94] width 60 height 60
type input "C:\fakepath\SUPPLIER-02.jpg"
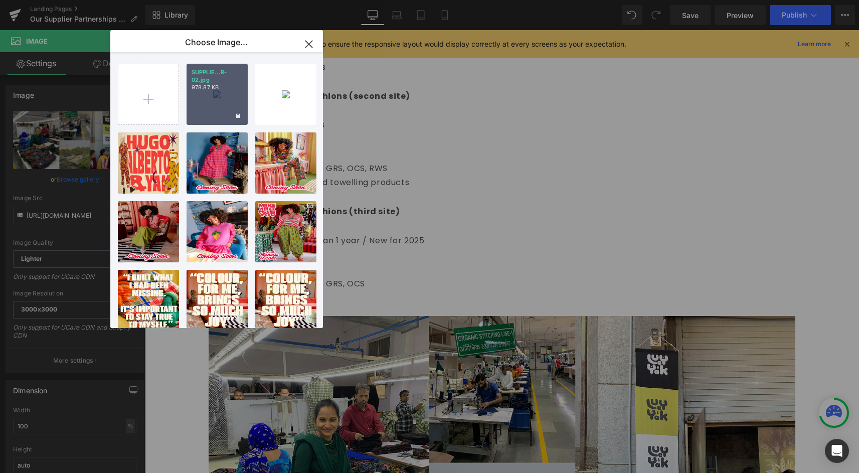
click at [233, 104] on div "SUPPLIE...R-02.jpg 978.87 KB" at bounding box center [216, 94] width 61 height 61
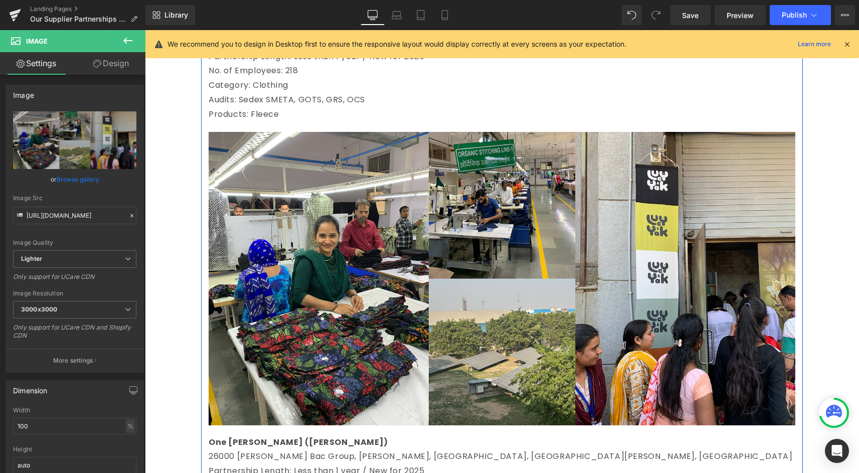
scroll to position [1632, 0]
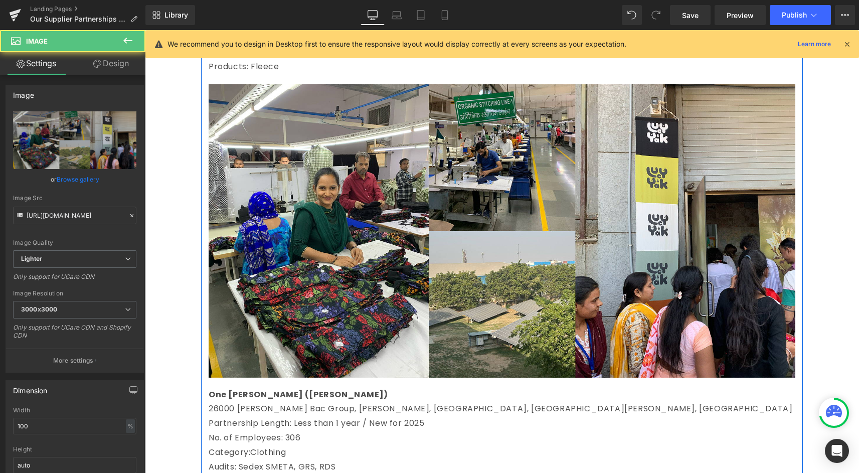
click at [252, 298] on img at bounding box center [502, 230] width 586 height 293
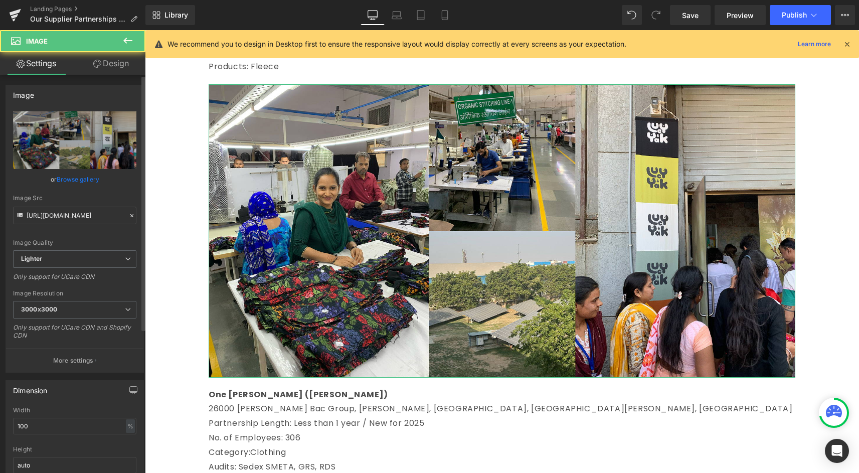
click at [62, 181] on link "Browse gallery" at bounding box center [78, 179] width 43 height 18
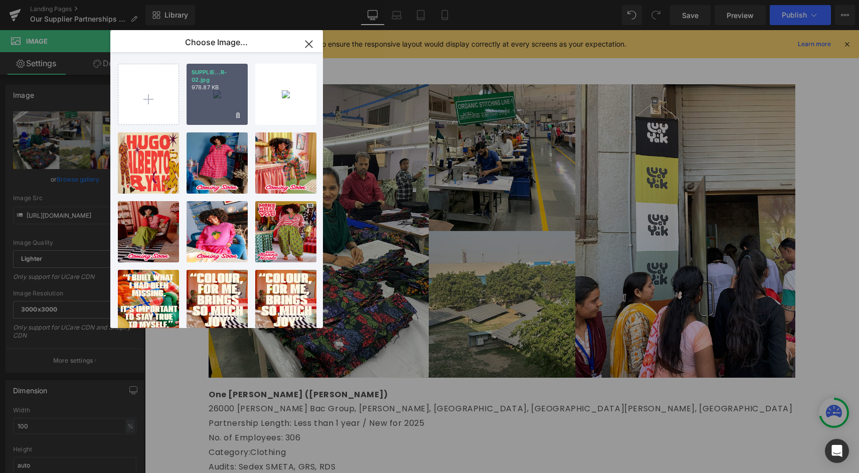
click at [198, 96] on div "SUPPLIE...R-02.jpg 978.87 KB" at bounding box center [216, 94] width 61 height 61
type input "[URL][DOMAIN_NAME]"
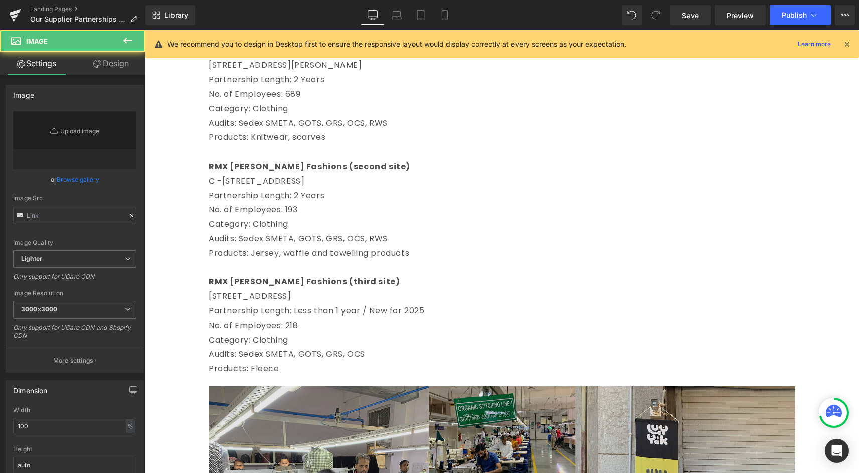
type input "[URL][DOMAIN_NAME]"
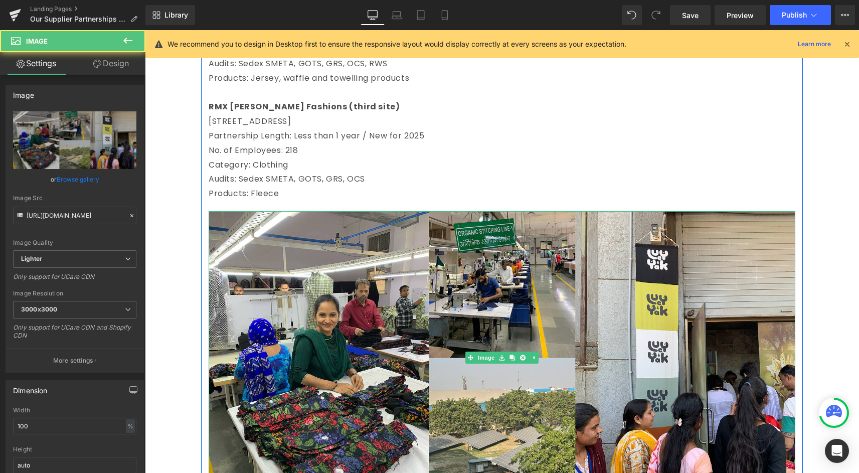
scroll to position [2499, 0]
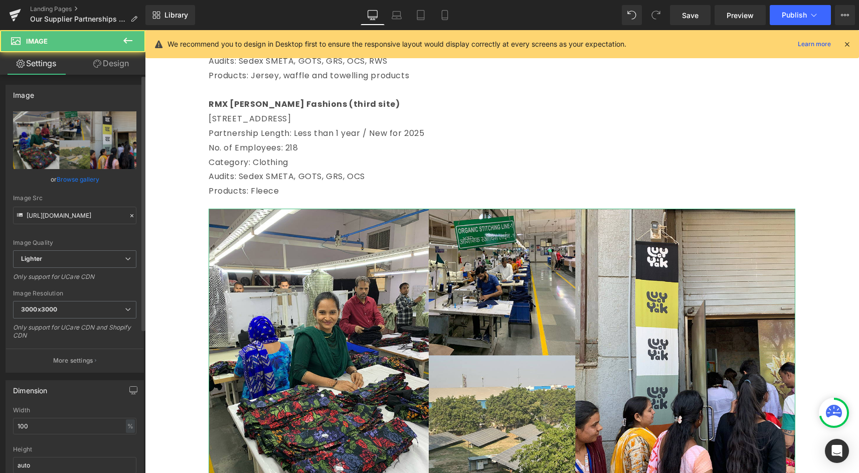
click at [96, 175] on link "Browse gallery" at bounding box center [78, 179] width 43 height 18
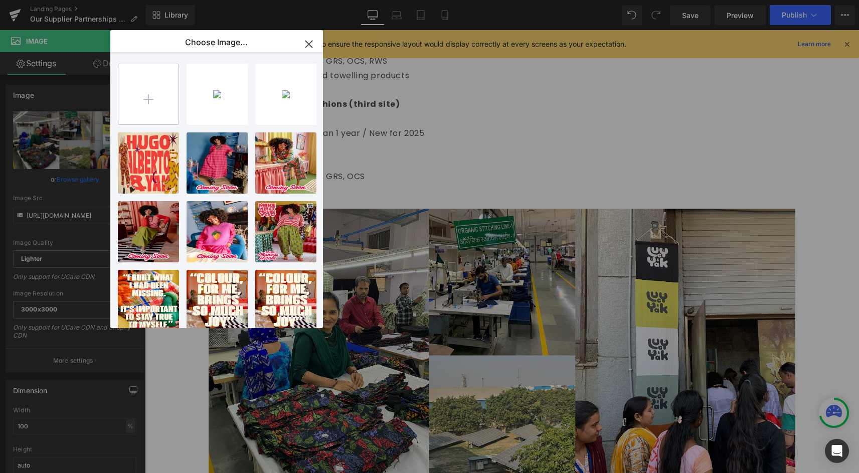
click at [121, 115] on input "file" at bounding box center [148, 94] width 60 height 60
type input "C:\fakepath\SUPPLIER-03.jpg"
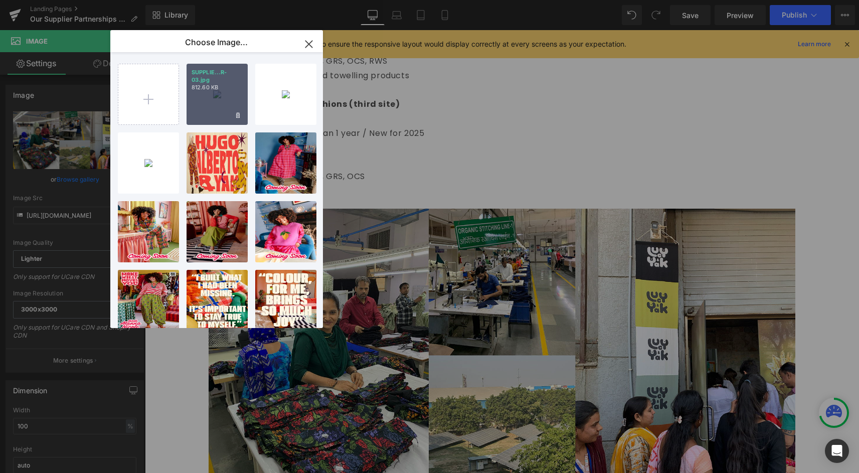
click at [225, 99] on div "SUPPLIE...R-03.jpg 812.60 KB" at bounding box center [216, 94] width 61 height 61
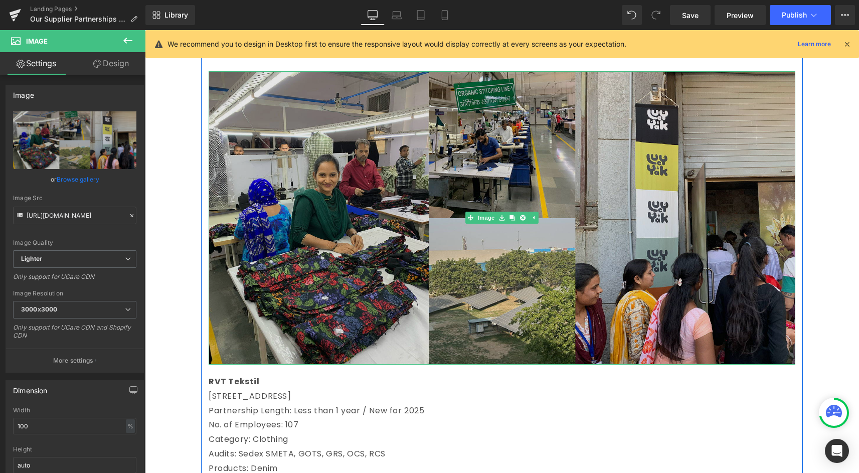
scroll to position [2646, 0]
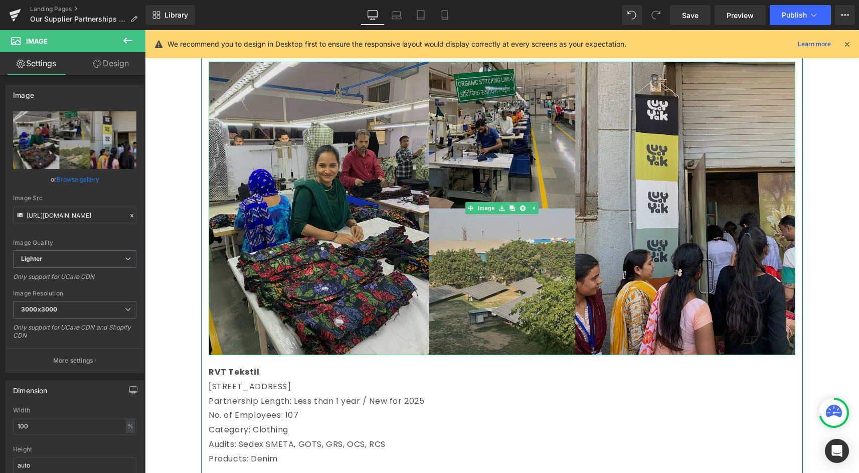
click at [244, 271] on img at bounding box center [502, 208] width 586 height 293
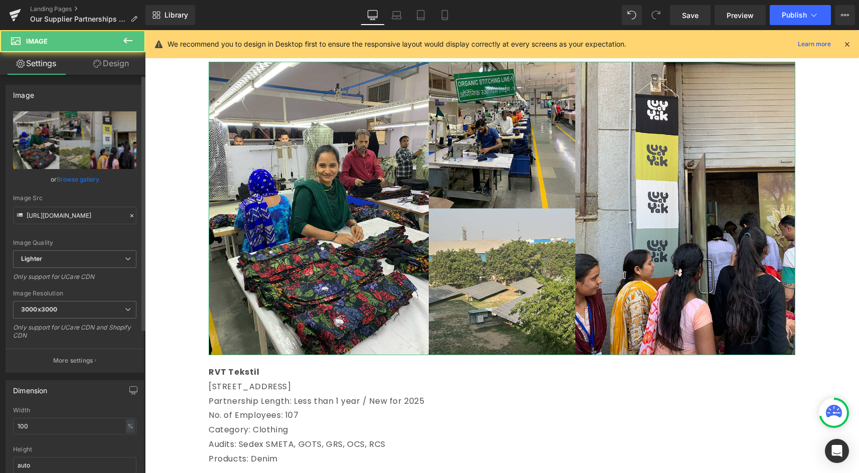
click at [49, 182] on div "or Browse gallery" at bounding box center [74, 179] width 123 height 11
click at [66, 182] on link "Browse gallery" at bounding box center [78, 179] width 43 height 18
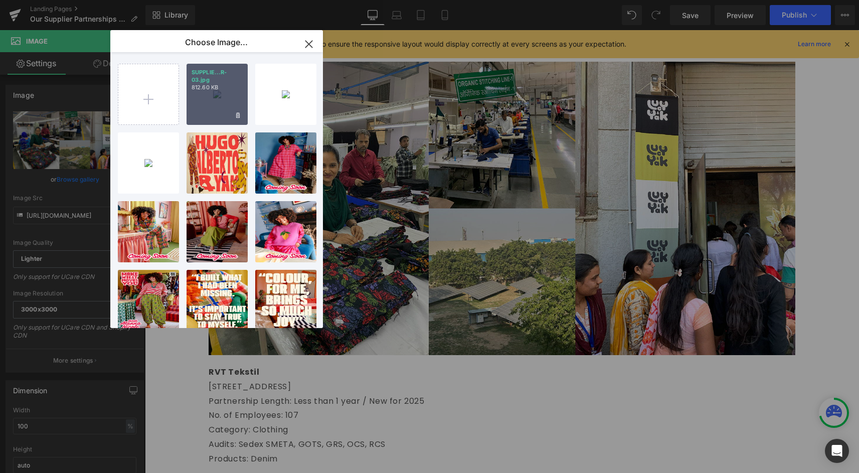
click at [197, 93] on div "SUPPLIE...R-03.jpg 812.60 KB" at bounding box center [216, 94] width 61 height 61
type input "[URL][DOMAIN_NAME]"
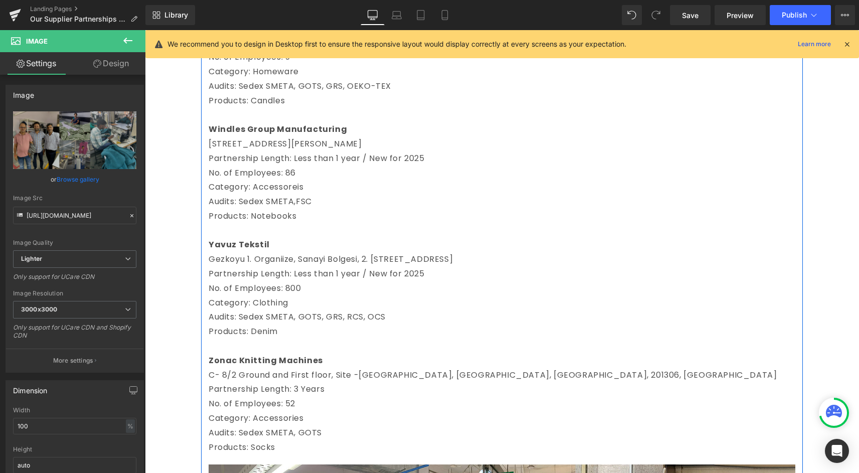
scroll to position [3639, 0]
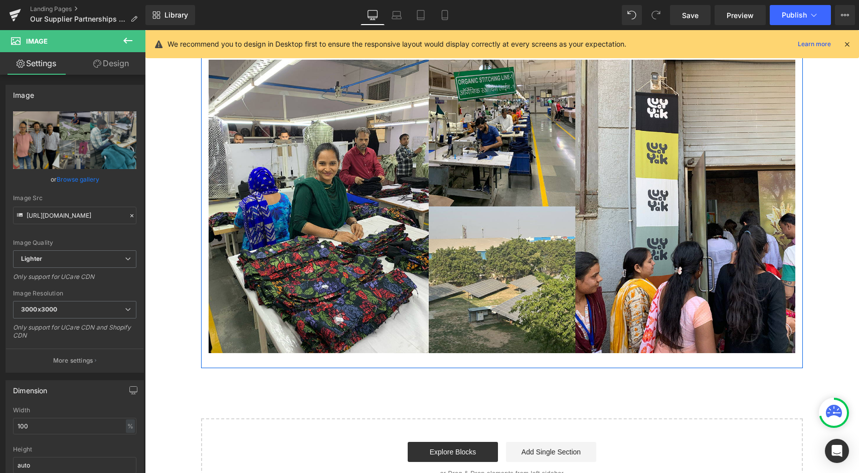
click at [332, 343] on img at bounding box center [502, 206] width 586 height 293
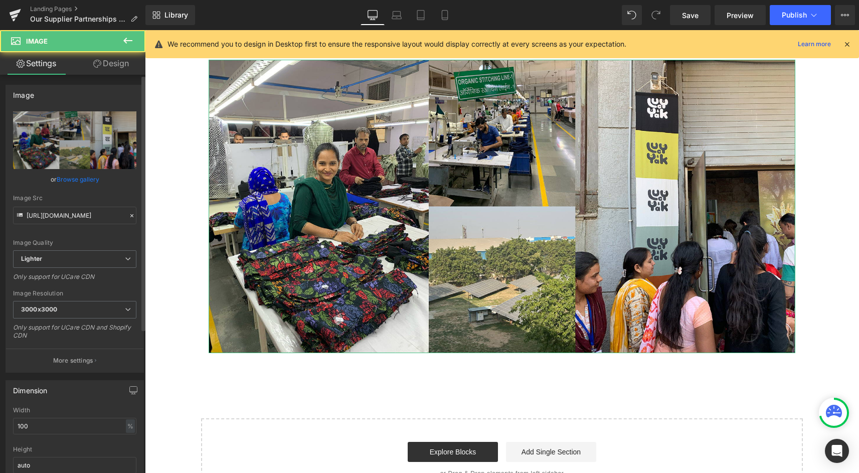
click at [85, 194] on div "[URL][DOMAIN_NAME] Replace Image Upload image or Browse gallery Image Src [URL]…" at bounding box center [74, 241] width 137 height 261
click at [85, 185] on link "Browse gallery" at bounding box center [78, 179] width 43 height 18
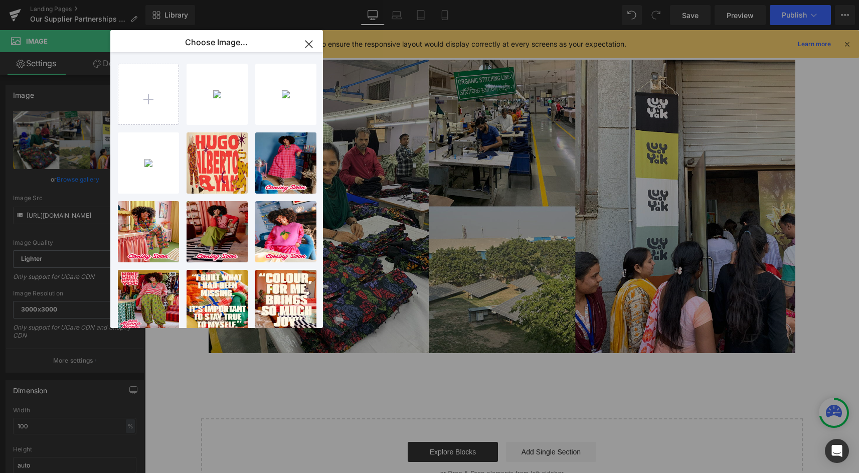
click at [116, 94] on div "SUPPLIE...R-03.jpg 812.60 KB Delete image? Yes No SUPPLIE...R-02.jpg 978.87 KB …" at bounding box center [216, 190] width 213 height 276
click at [135, 90] on input "file" at bounding box center [148, 94] width 60 height 60
type input "C:\fakepath\SUPPLIER-04.jpg"
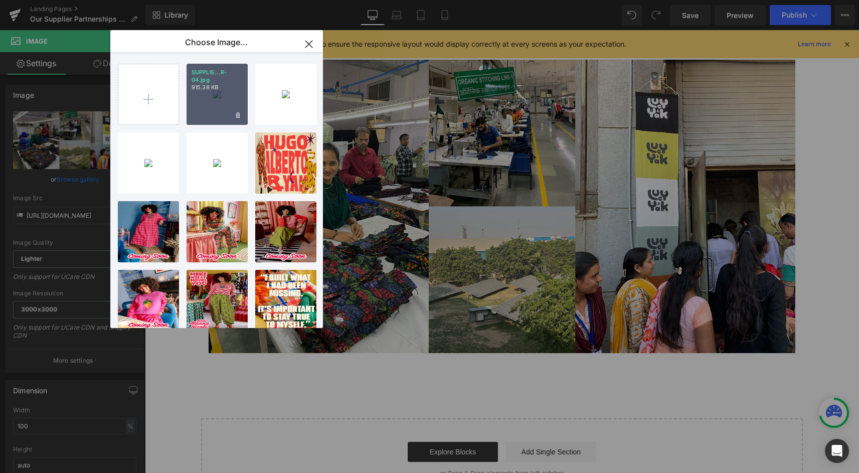
click at [219, 109] on div "SUPPLIE...R-04.jpg 915.38 KB" at bounding box center [216, 94] width 61 height 61
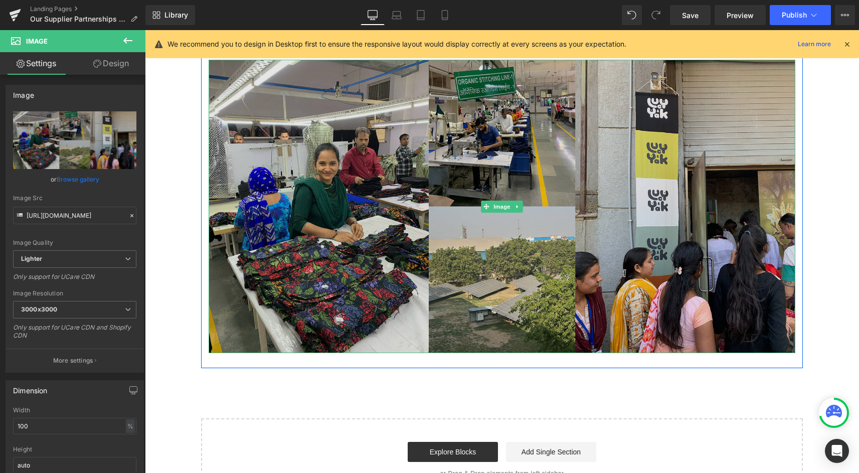
click at [246, 173] on img at bounding box center [502, 206] width 586 height 293
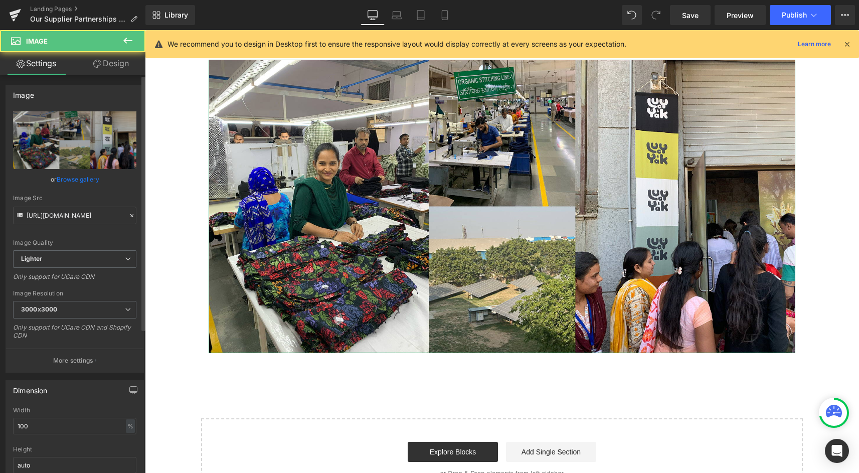
click at [76, 178] on link "Browse gallery" at bounding box center [78, 179] width 43 height 18
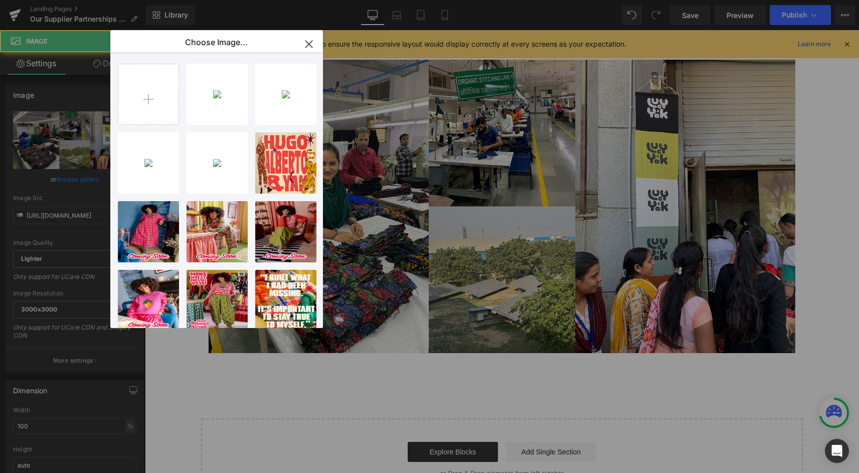
click at [183, 98] on div "SUPPLIE...R-04.jpg 915.38 KB Delete image? Yes No SUPPLIE...R-03.jpg 812.60 KB …" at bounding box center [222, 192] width 209 height 280
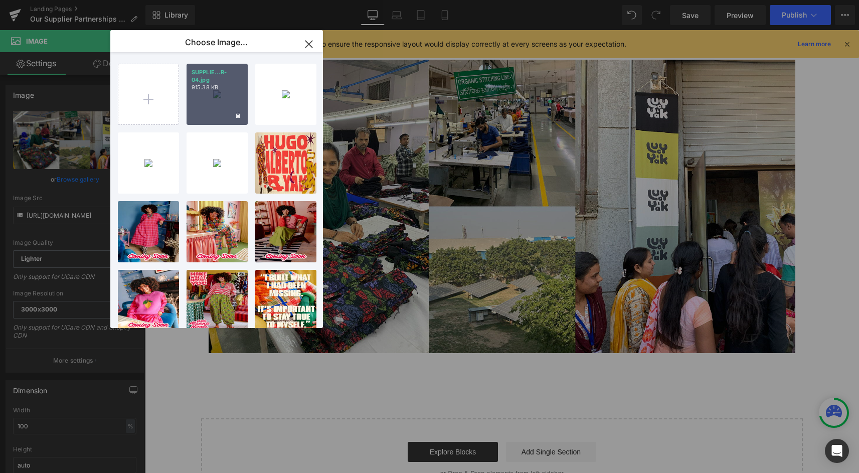
click at [196, 96] on div "SUPPLIE...R-04.jpg 915.38 KB" at bounding box center [216, 94] width 61 height 61
type input "[URL][DOMAIN_NAME]"
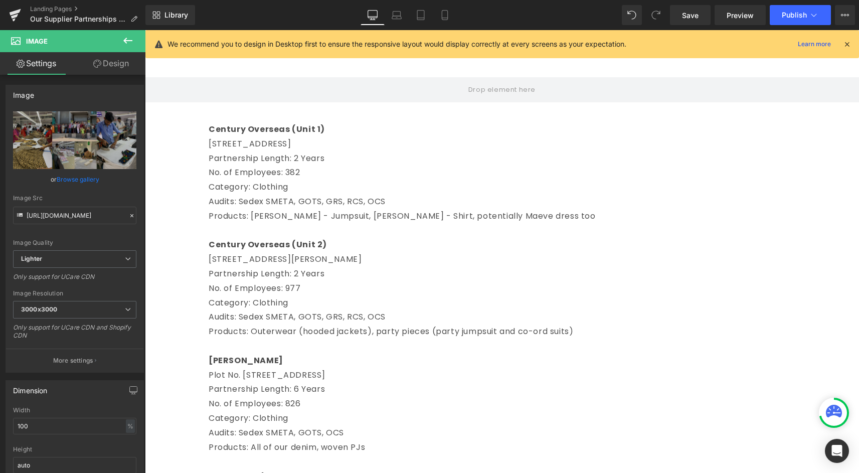
scroll to position [0, 0]
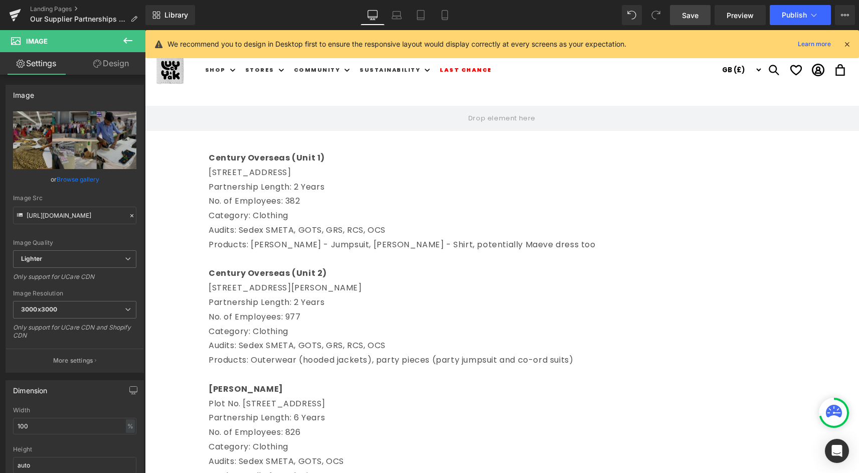
click at [695, 14] on span "Save" at bounding box center [690, 15] width 17 height 11
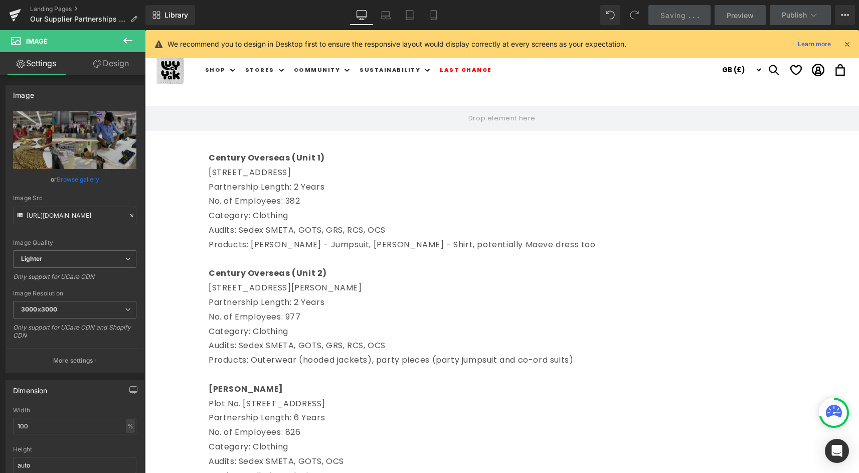
click at [131, 34] on button at bounding box center [127, 41] width 35 height 22
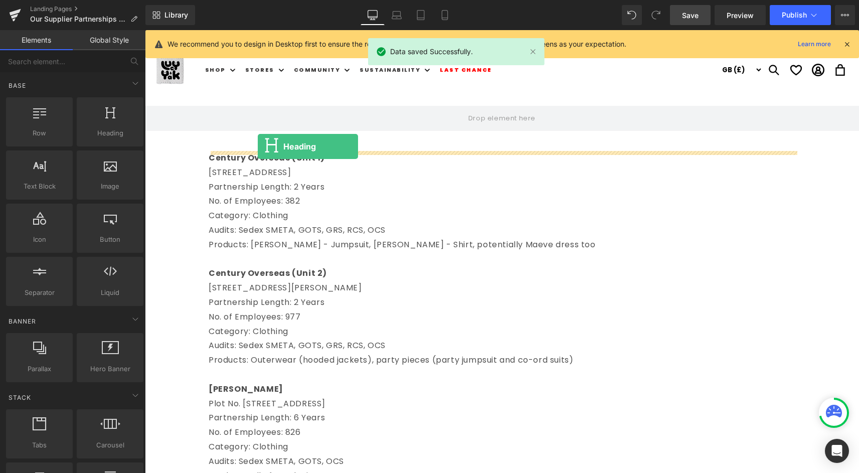
drag, startPoint x: 262, startPoint y: 159, endPoint x: 258, endPoint y: 146, distance: 13.3
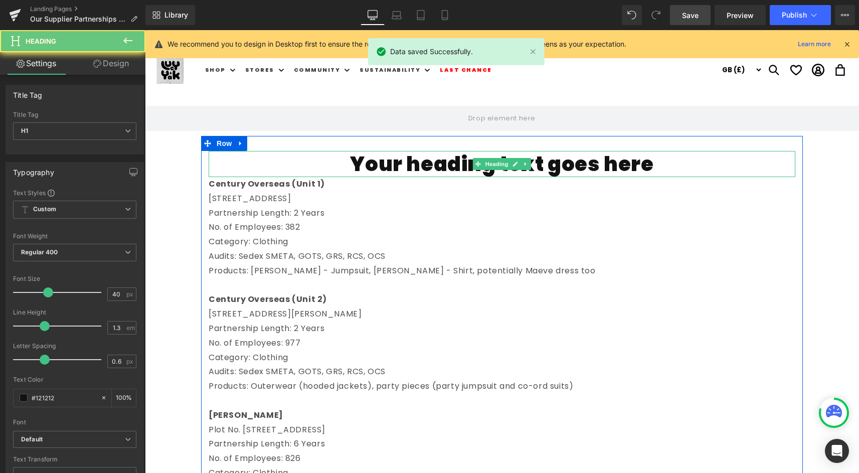
click at [368, 170] on h1 "Your heading text goes here" at bounding box center [502, 164] width 586 height 26
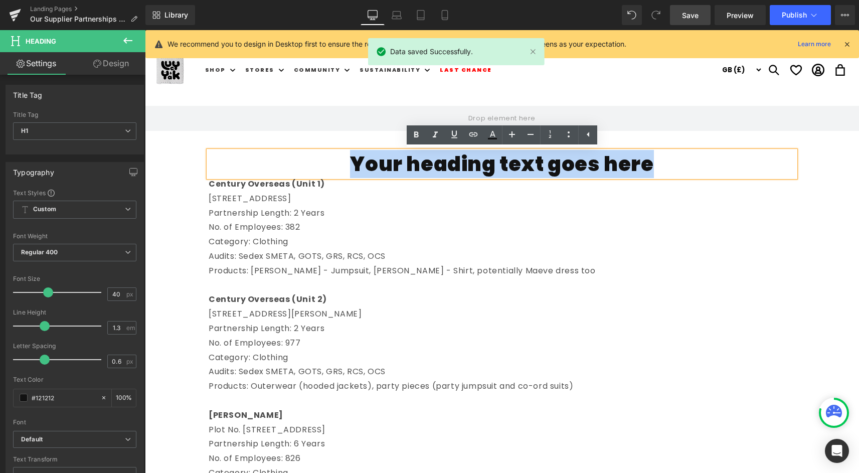
click at [368, 170] on h1 "Your heading text goes here" at bounding box center [502, 164] width 586 height 26
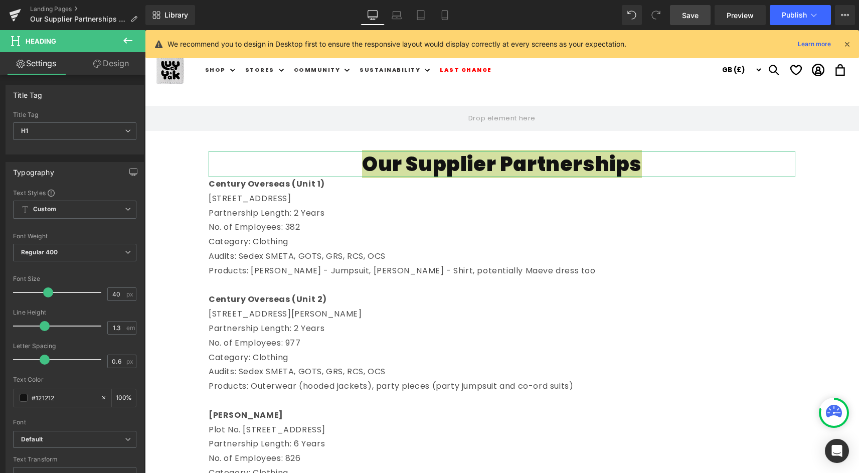
click at [99, 59] on link "Design" at bounding box center [111, 63] width 73 height 23
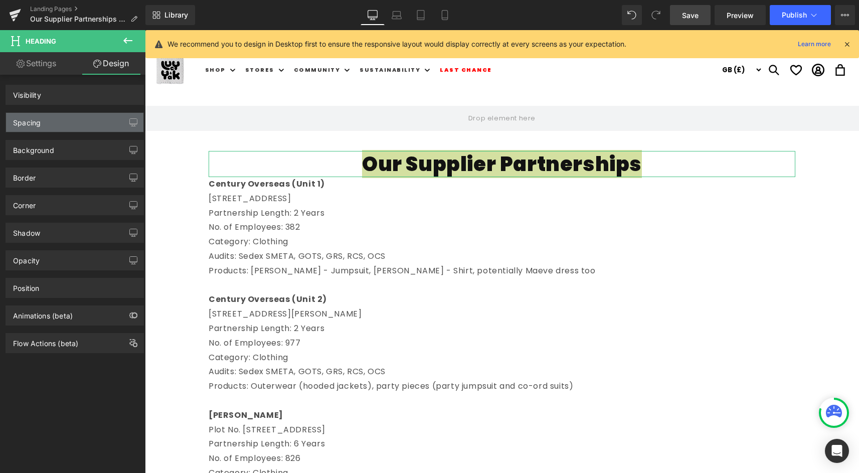
click at [66, 117] on div "Spacing" at bounding box center [74, 122] width 137 height 19
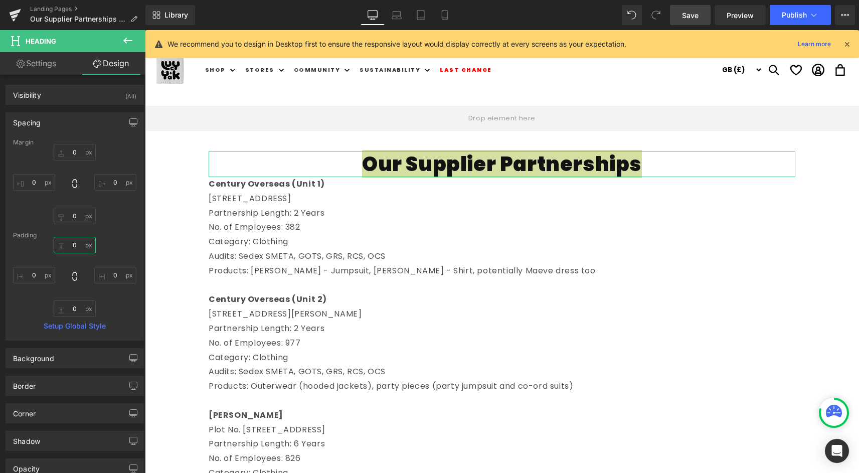
click at [72, 243] on input "0" at bounding box center [75, 245] width 42 height 17
click at [72, 213] on input "0" at bounding box center [75, 216] width 42 height 17
type input "20"
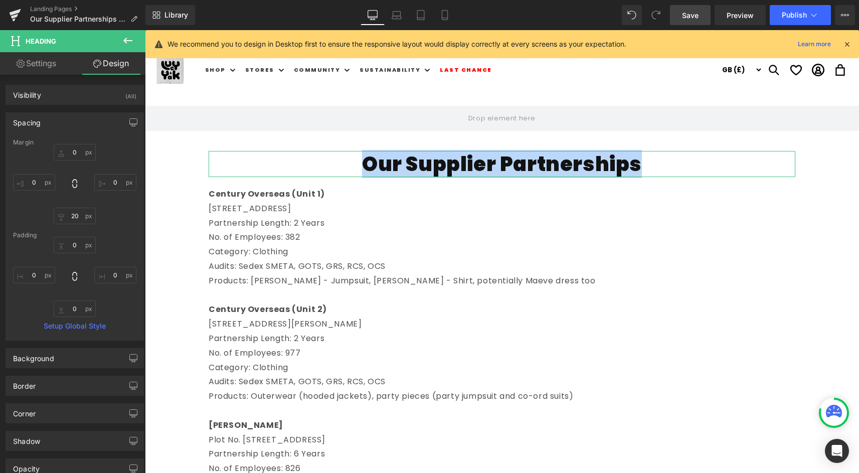
click at [294, 300] on p at bounding box center [502, 295] width 586 height 15
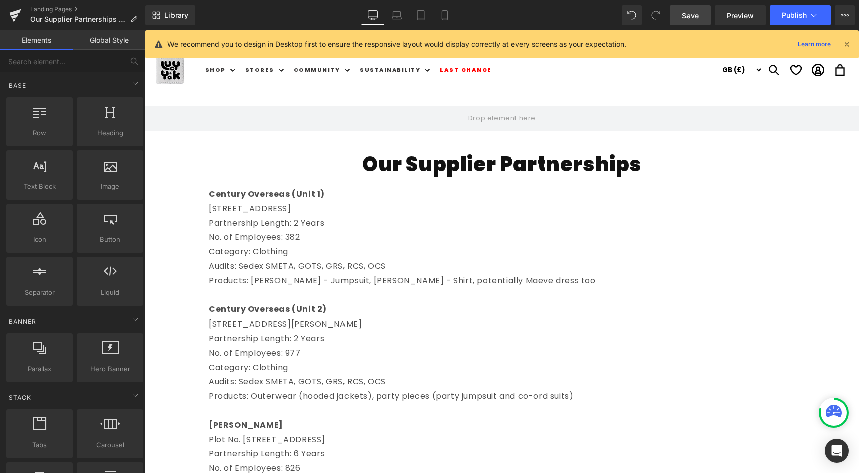
click at [507, 162] on div "Our Supplier Partnerships Heading" at bounding box center [502, 164] width 586 height 26
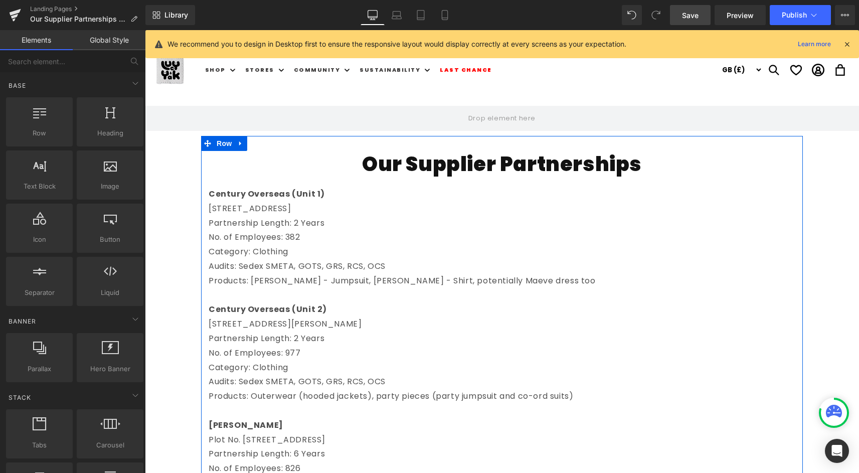
click at [414, 165] on h1 "Our Supplier Partnerships" at bounding box center [502, 164] width 586 height 26
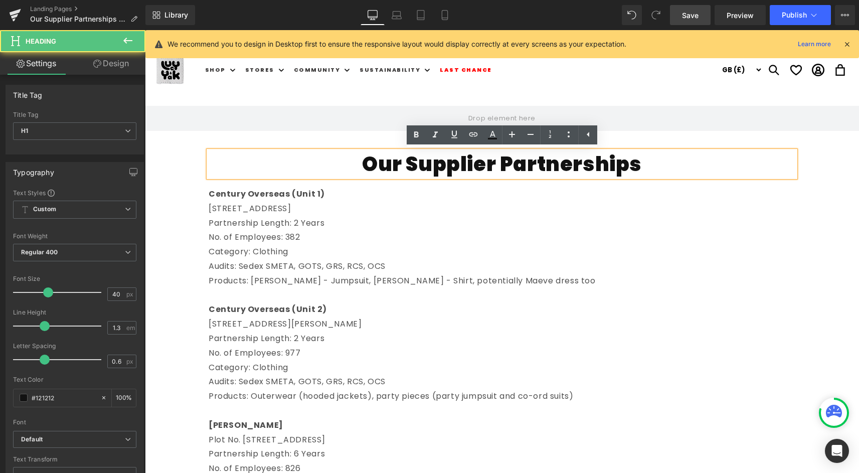
click at [212, 201] on p "Century Overseas (Unit 1)" at bounding box center [502, 194] width 586 height 15
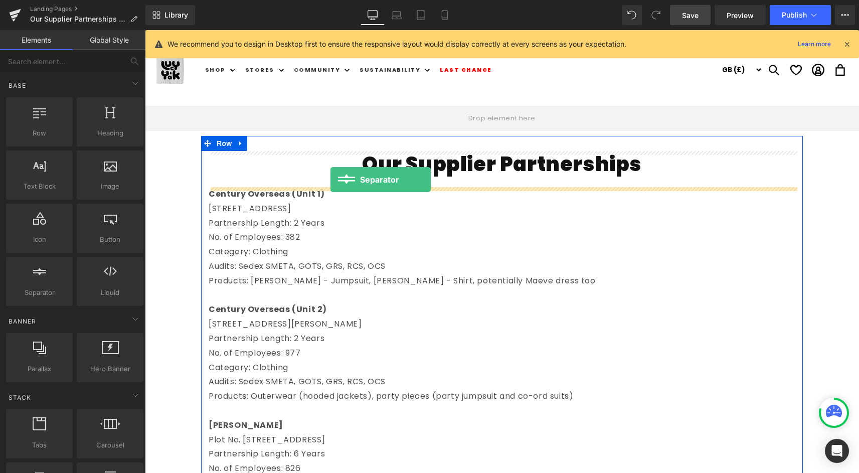
drag, startPoint x: 190, startPoint y: 316, endPoint x: 330, endPoint y: 179, distance: 195.7
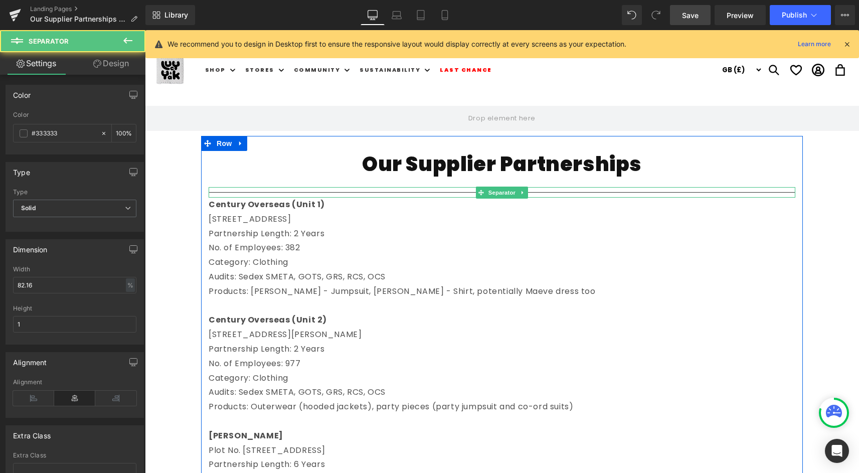
click at [324, 192] on hr at bounding box center [502, 195] width 586 height 6
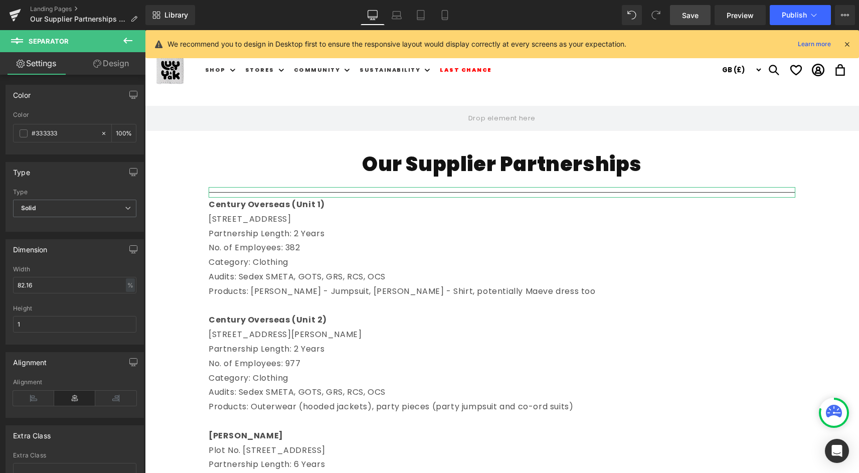
click at [122, 69] on link "Design" at bounding box center [111, 63] width 73 height 23
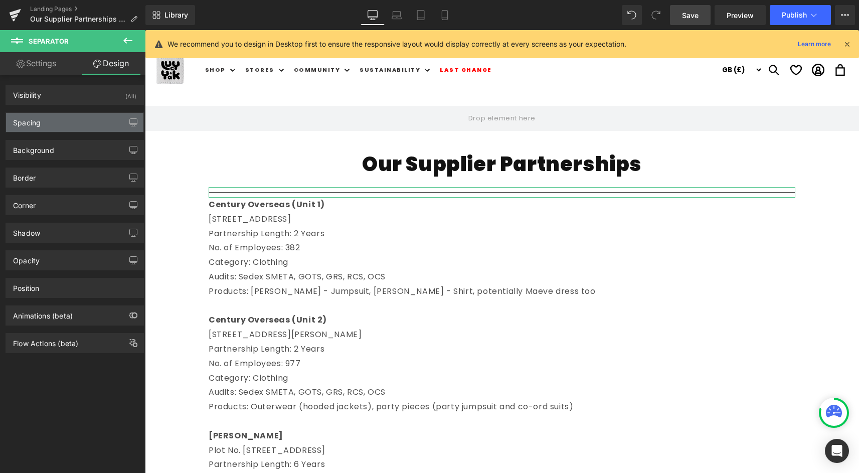
click at [79, 121] on div "Spacing" at bounding box center [74, 122] width 137 height 19
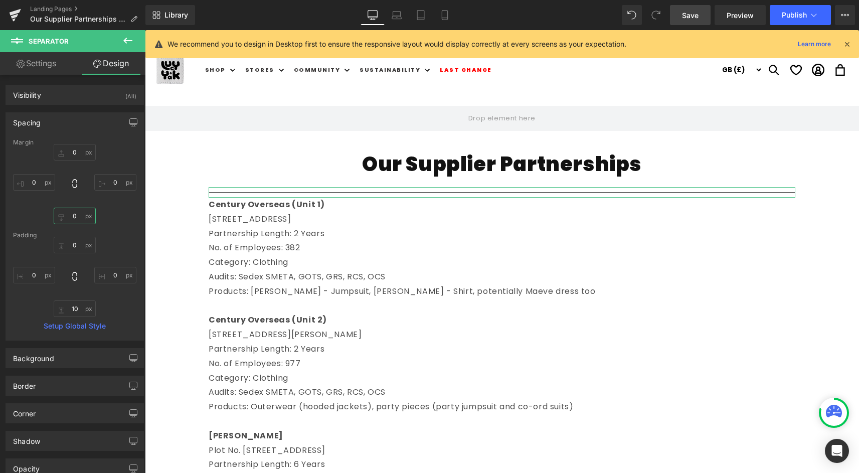
click at [70, 215] on input "0" at bounding box center [75, 216] width 42 height 17
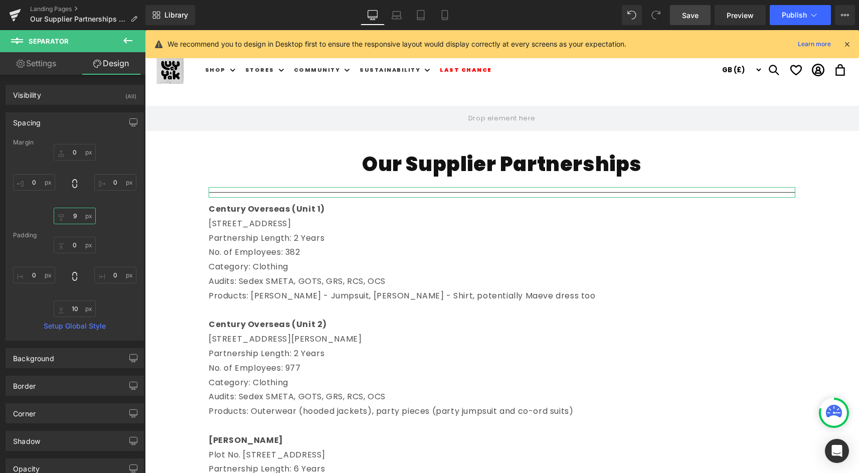
type input "10"
click at [114, 236] on div "Padding" at bounding box center [74, 235] width 123 height 7
click at [216, 250] on p "No. of Employees: 382" at bounding box center [502, 253] width 586 height 15
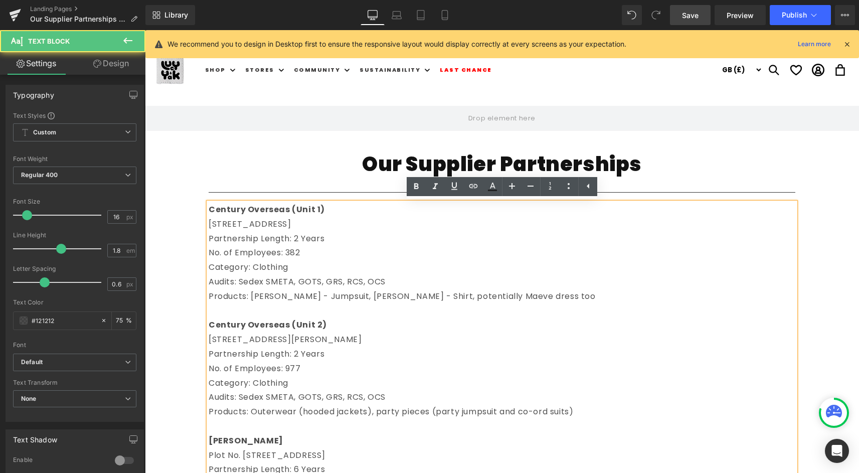
click at [703, 16] on link "Save" at bounding box center [690, 15] width 41 height 20
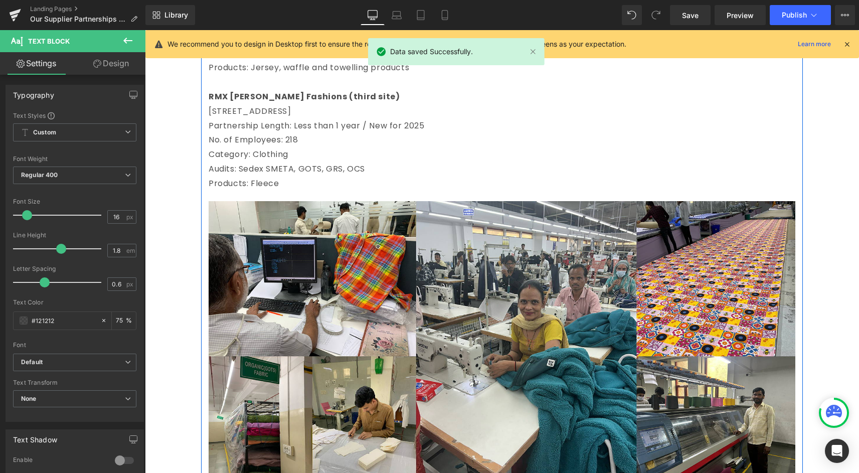
scroll to position [1469, 0]
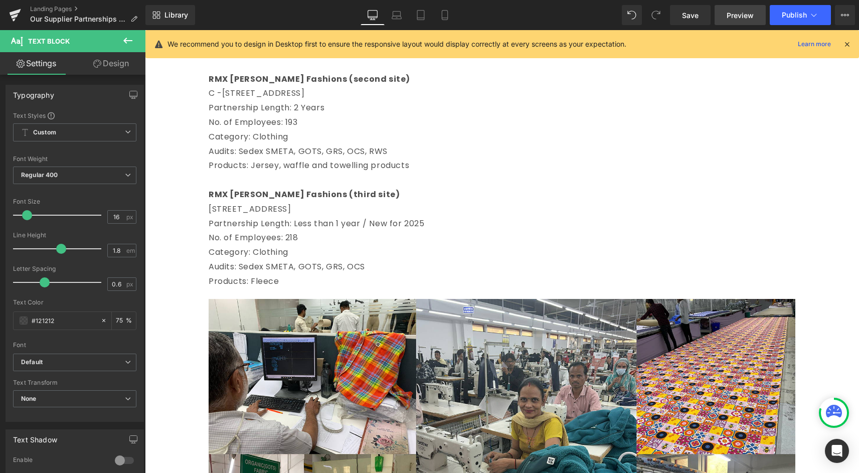
click at [735, 8] on link "Preview" at bounding box center [739, 15] width 51 height 20
click at [699, 14] on link "Save" at bounding box center [690, 15] width 41 height 20
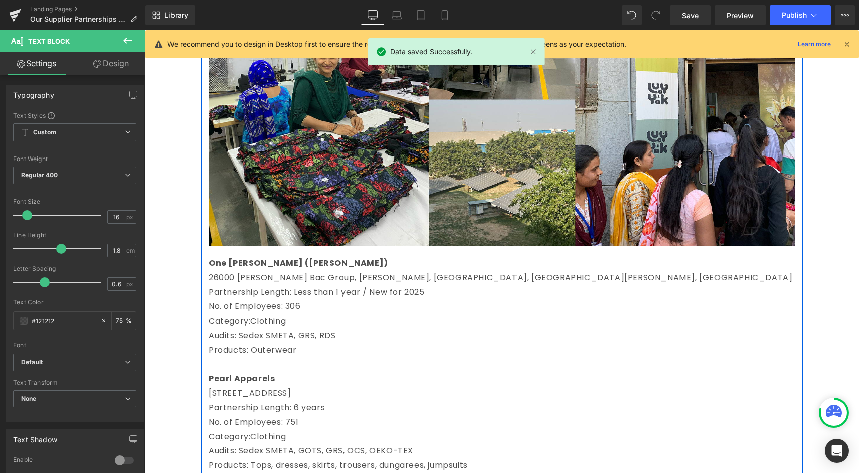
scroll to position [599, 0]
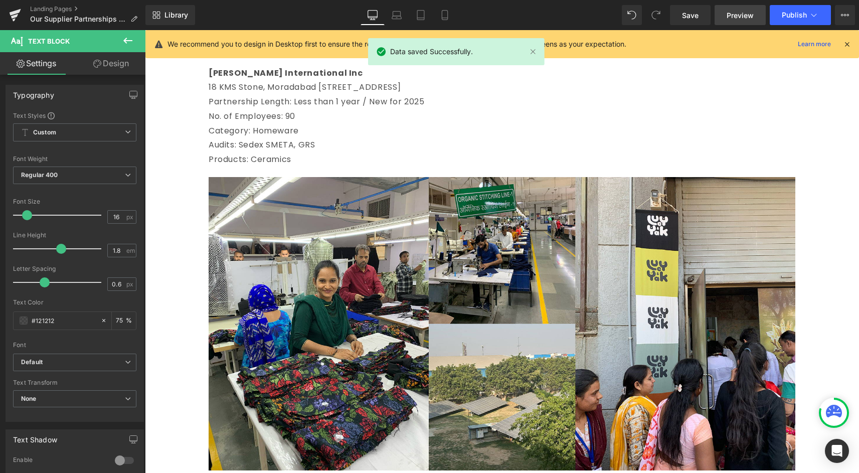
click at [744, 13] on span "Preview" at bounding box center [739, 15] width 27 height 11
